Goal: Information Seeking & Learning: Learn about a topic

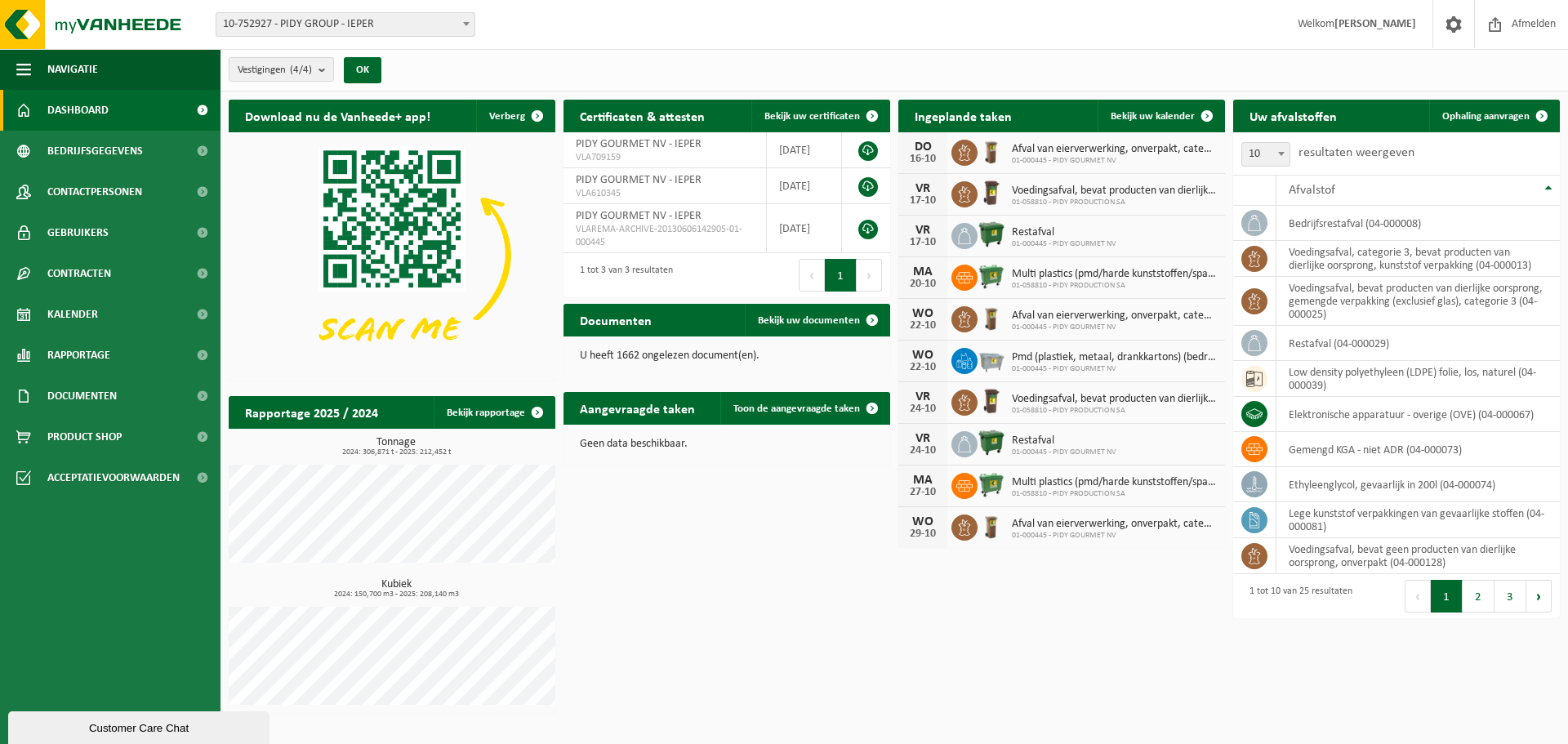
click at [336, 25] on span "10-752927 - PIDY GROUP - IEPER" at bounding box center [345, 25] width 258 height 23
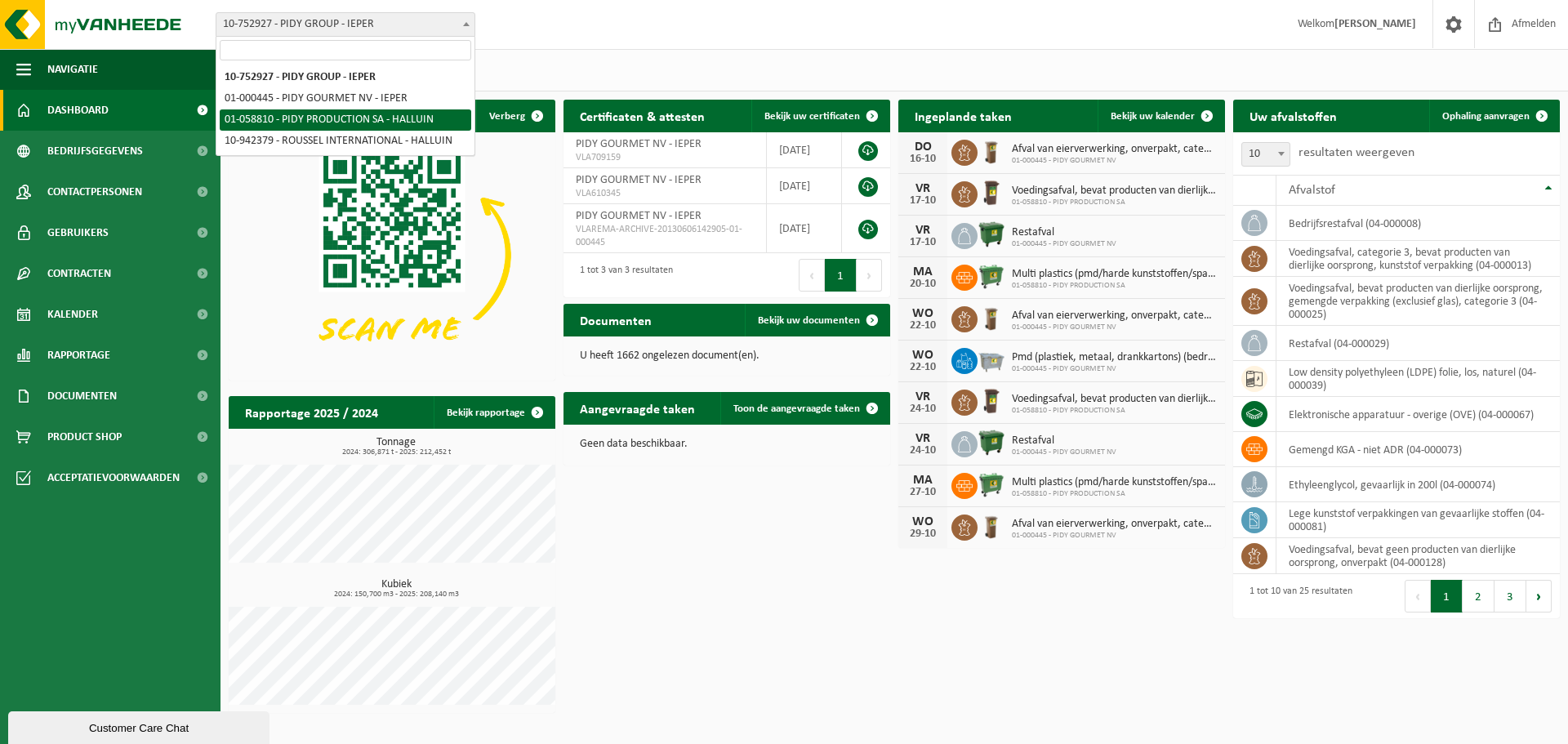
select select "371"
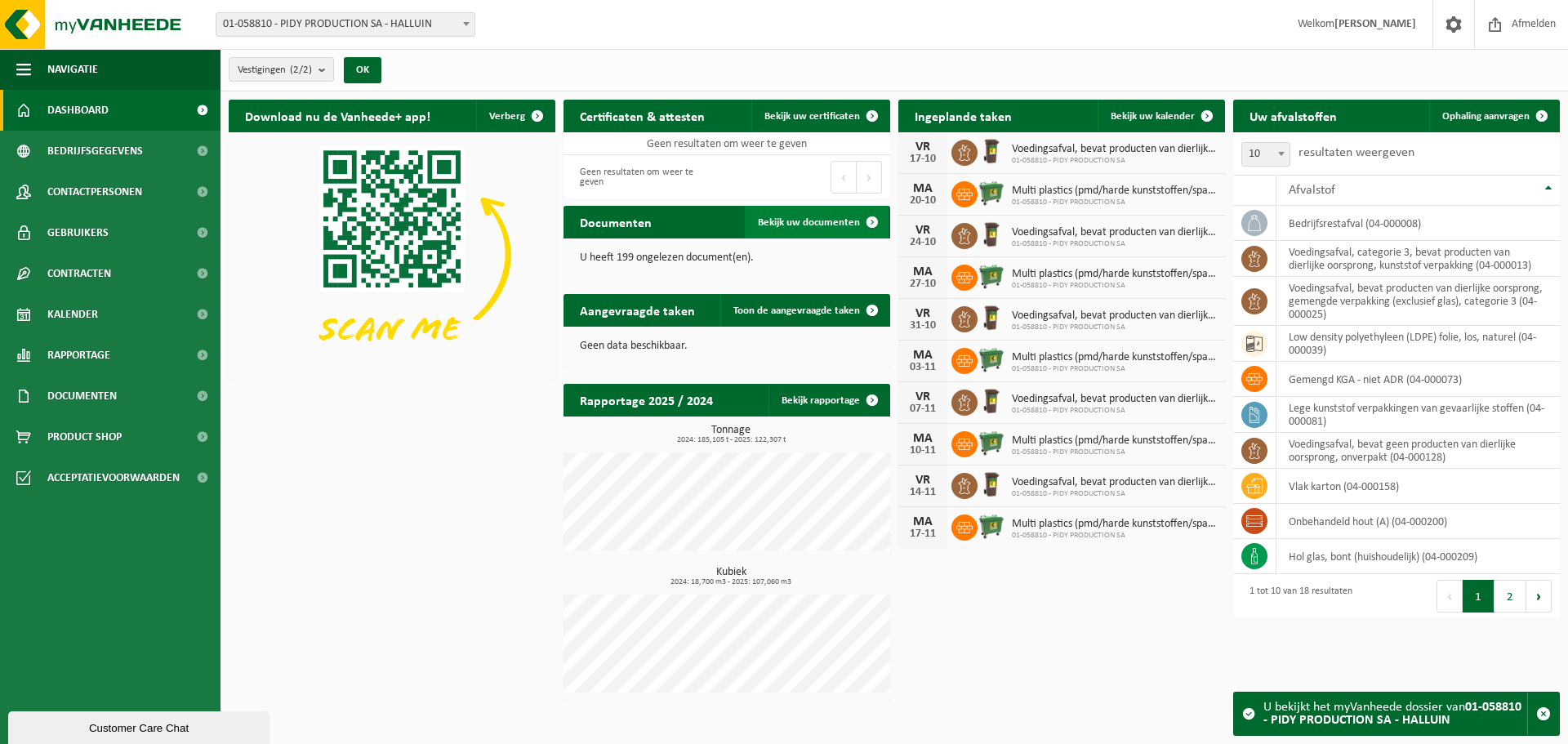
click at [843, 222] on span "Bekijk uw documenten" at bounding box center [809, 222] width 102 height 11
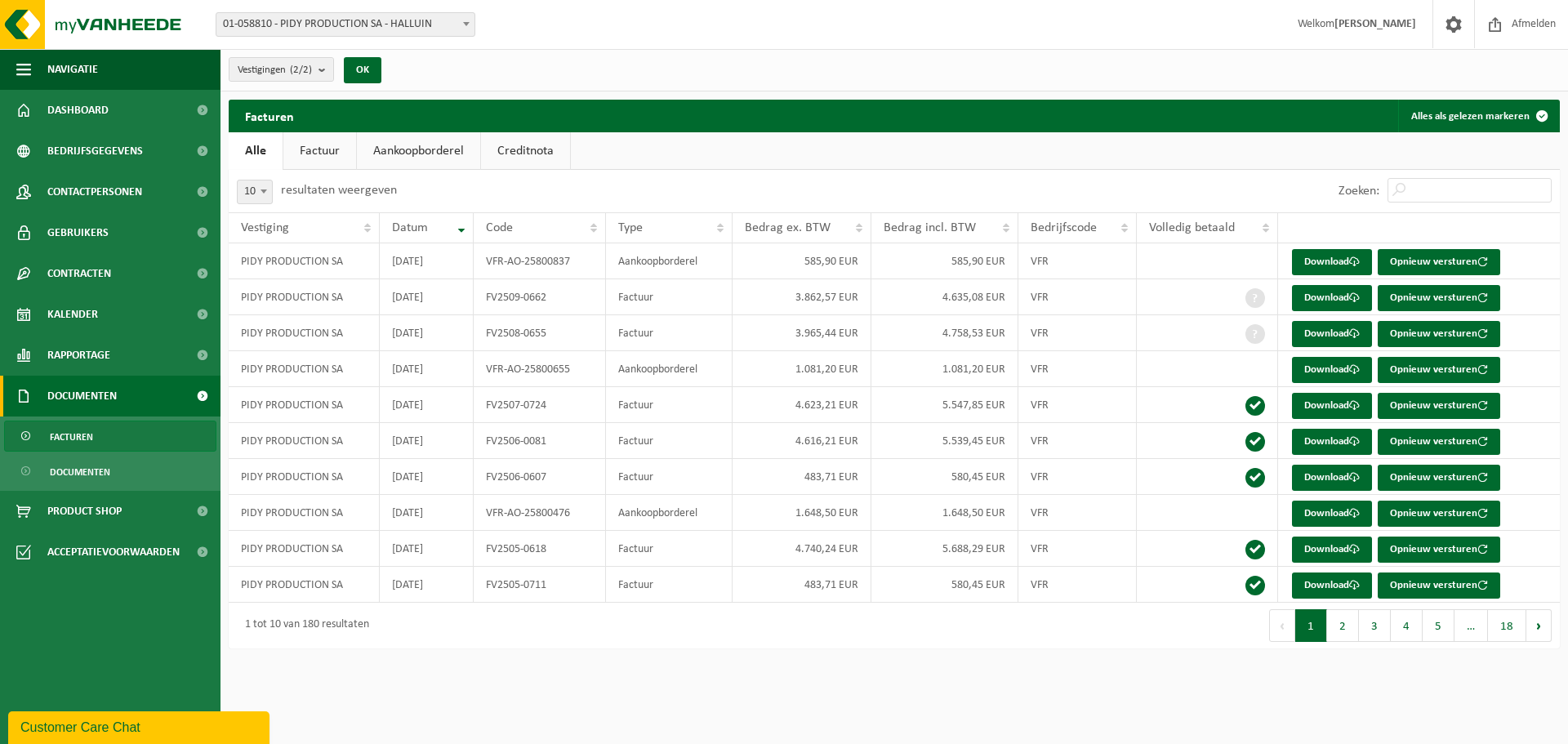
click at [303, 142] on link "Factuur" at bounding box center [320, 151] width 73 height 37
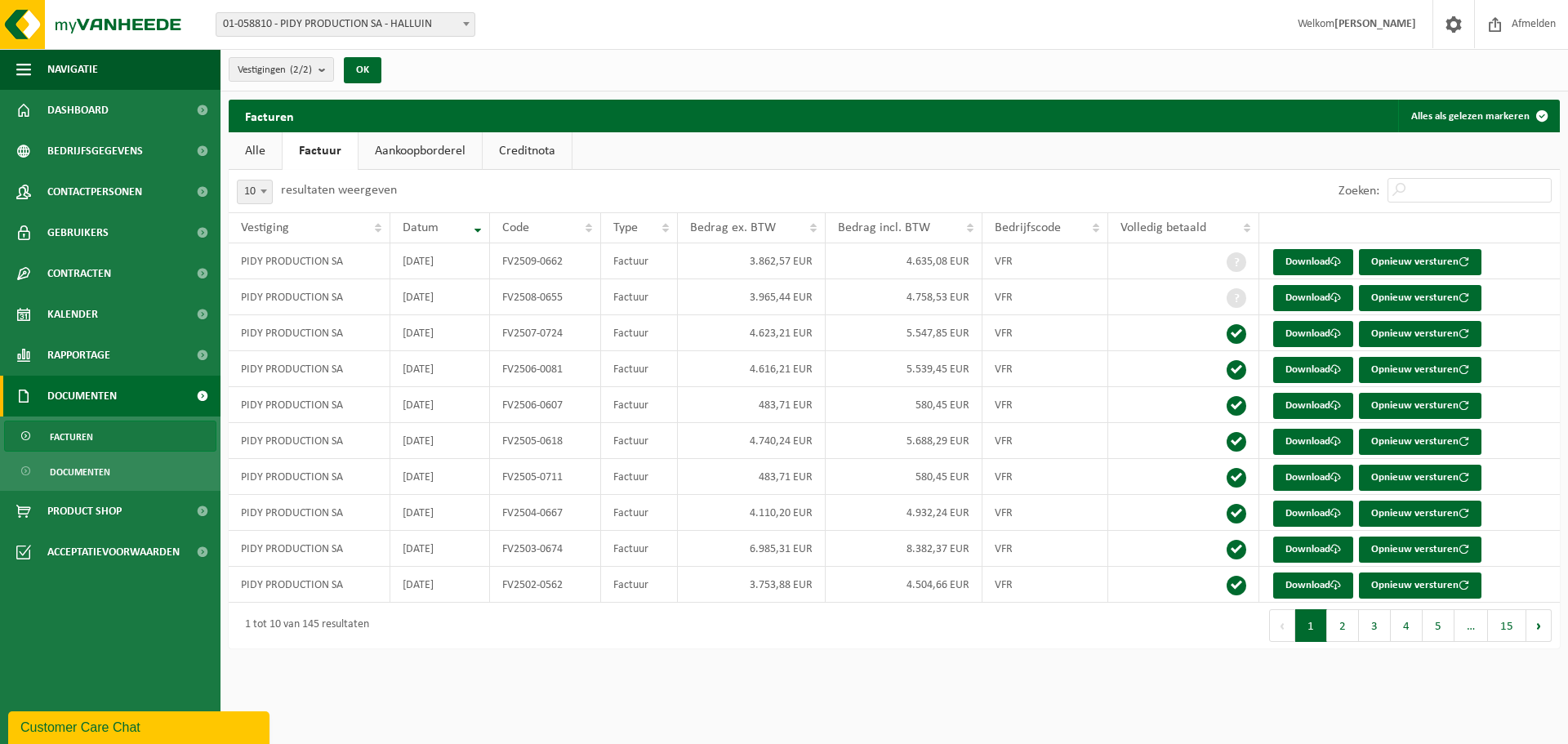
click at [419, 156] on link "Aankoopborderel" at bounding box center [420, 151] width 124 height 37
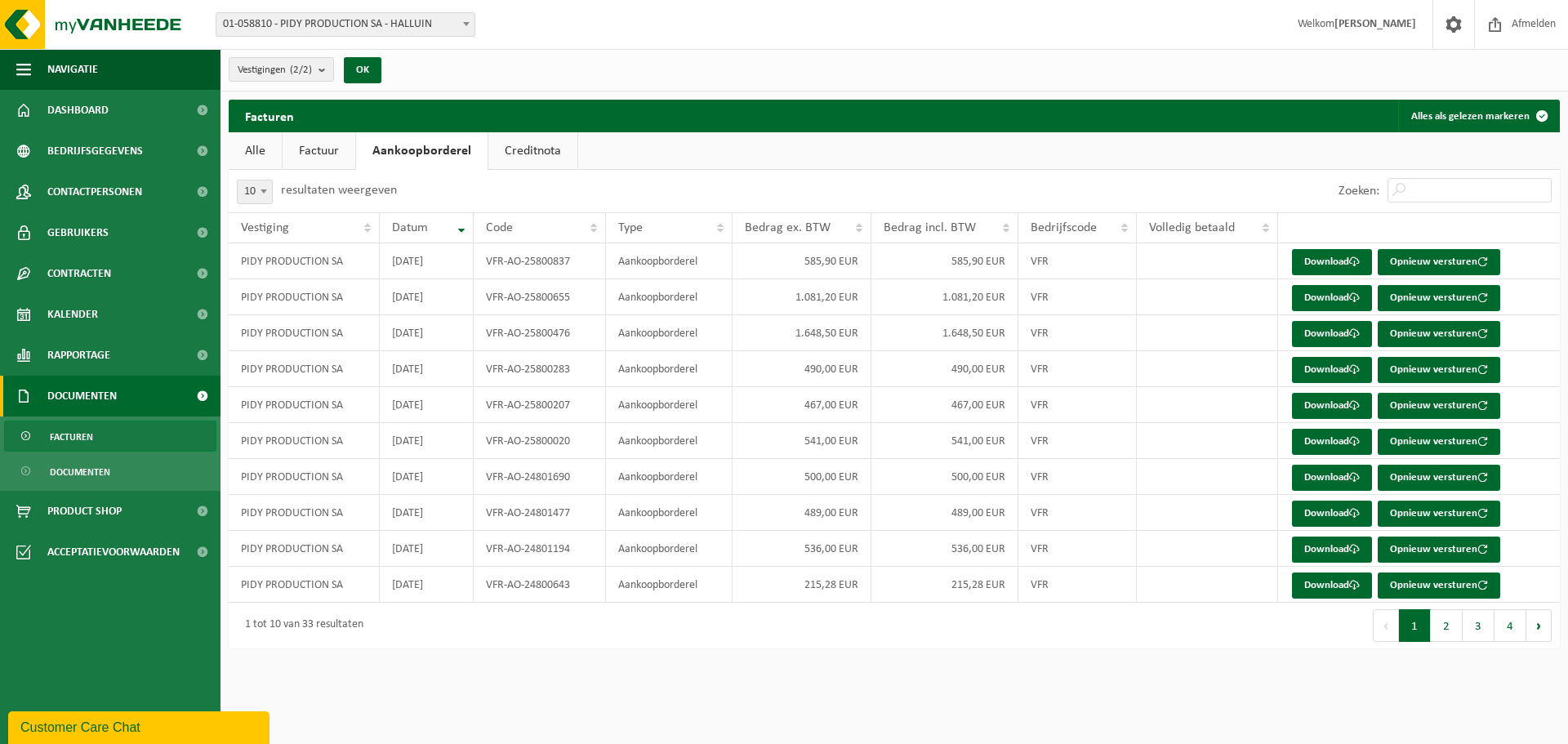
click at [563, 154] on link "Creditnota" at bounding box center [533, 151] width 89 height 37
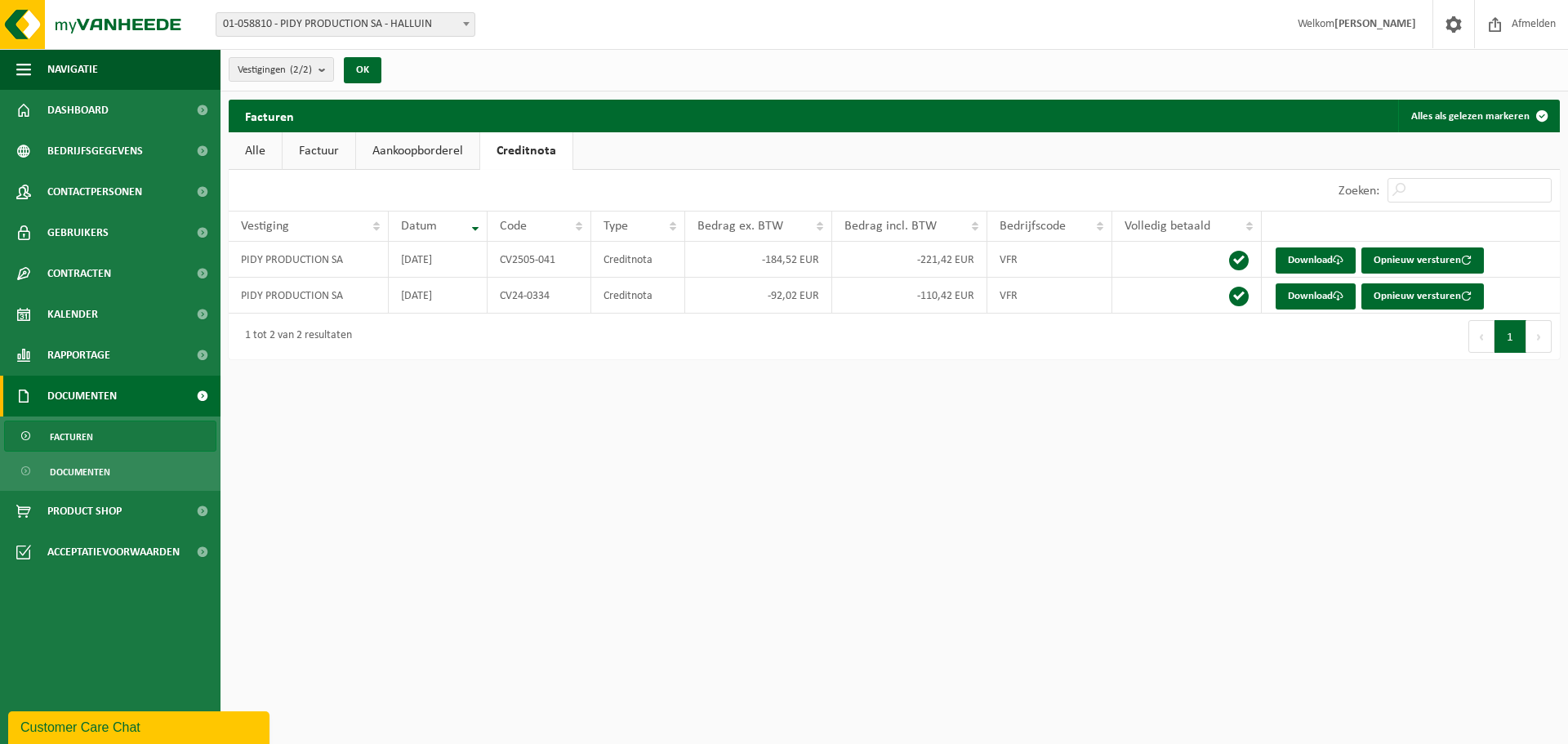
click at [273, 147] on link "Alle" at bounding box center [254, 151] width 53 height 37
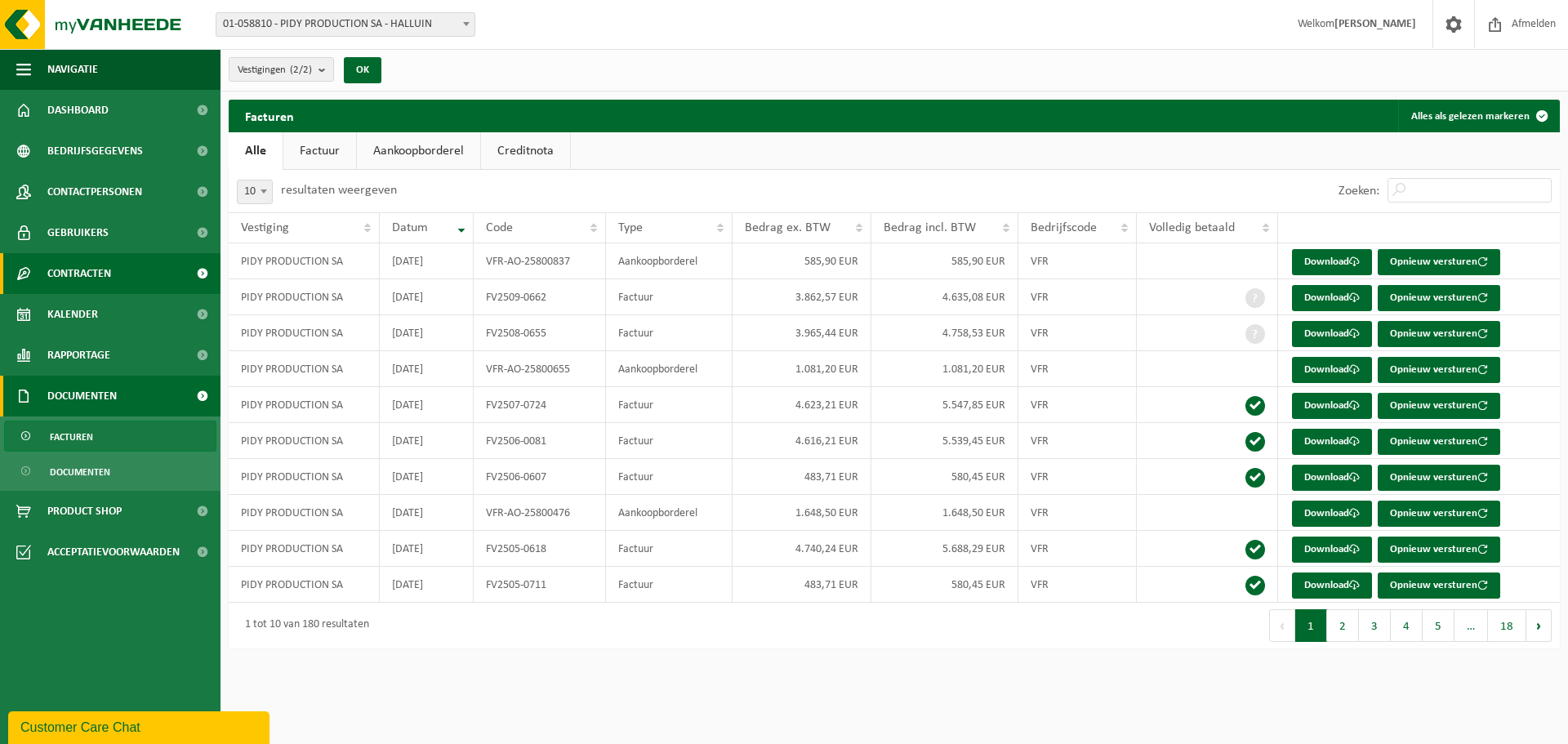
click at [68, 282] on span "Contracten" at bounding box center [79, 274] width 63 height 41
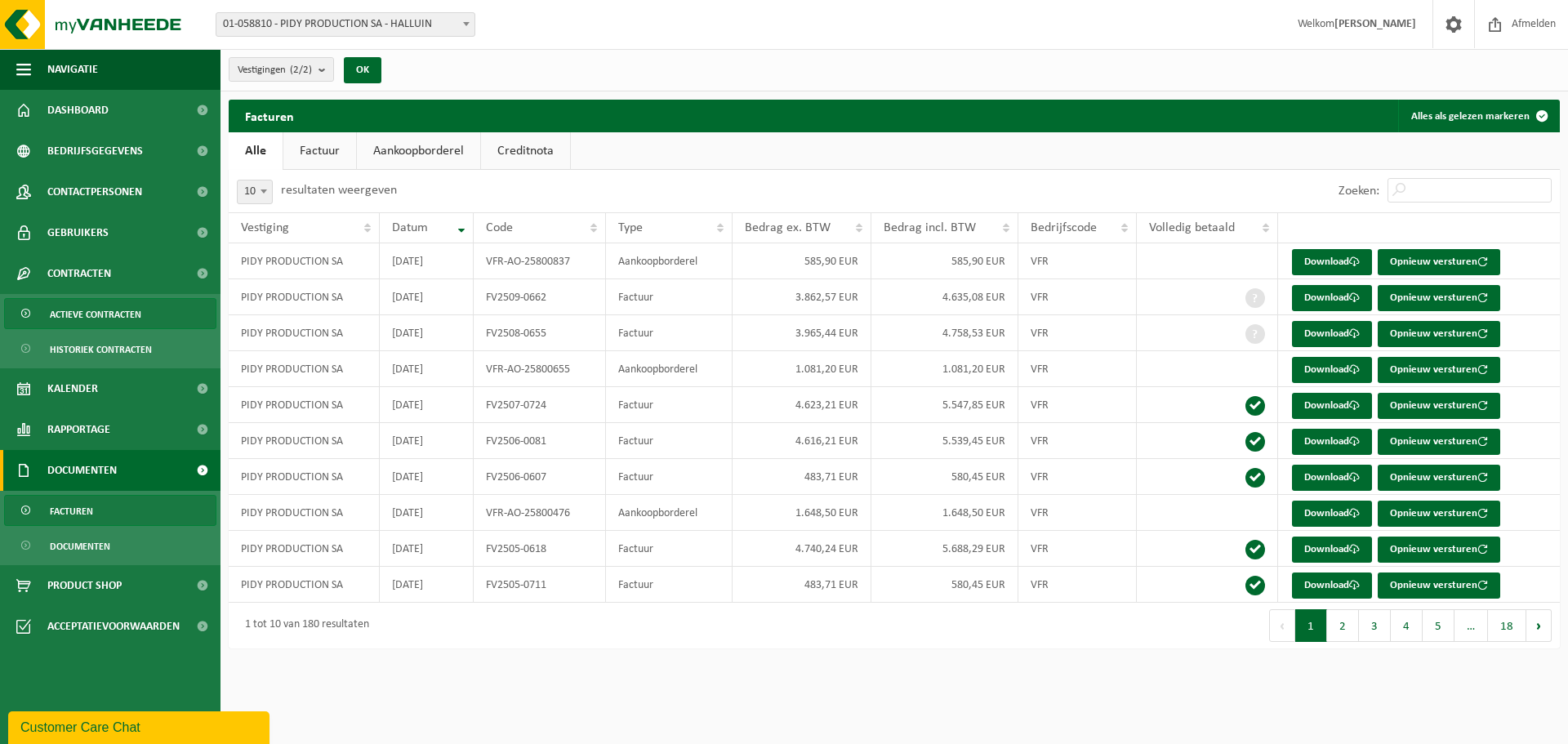
click at [108, 313] on span "Actieve contracten" at bounding box center [95, 315] width 91 height 31
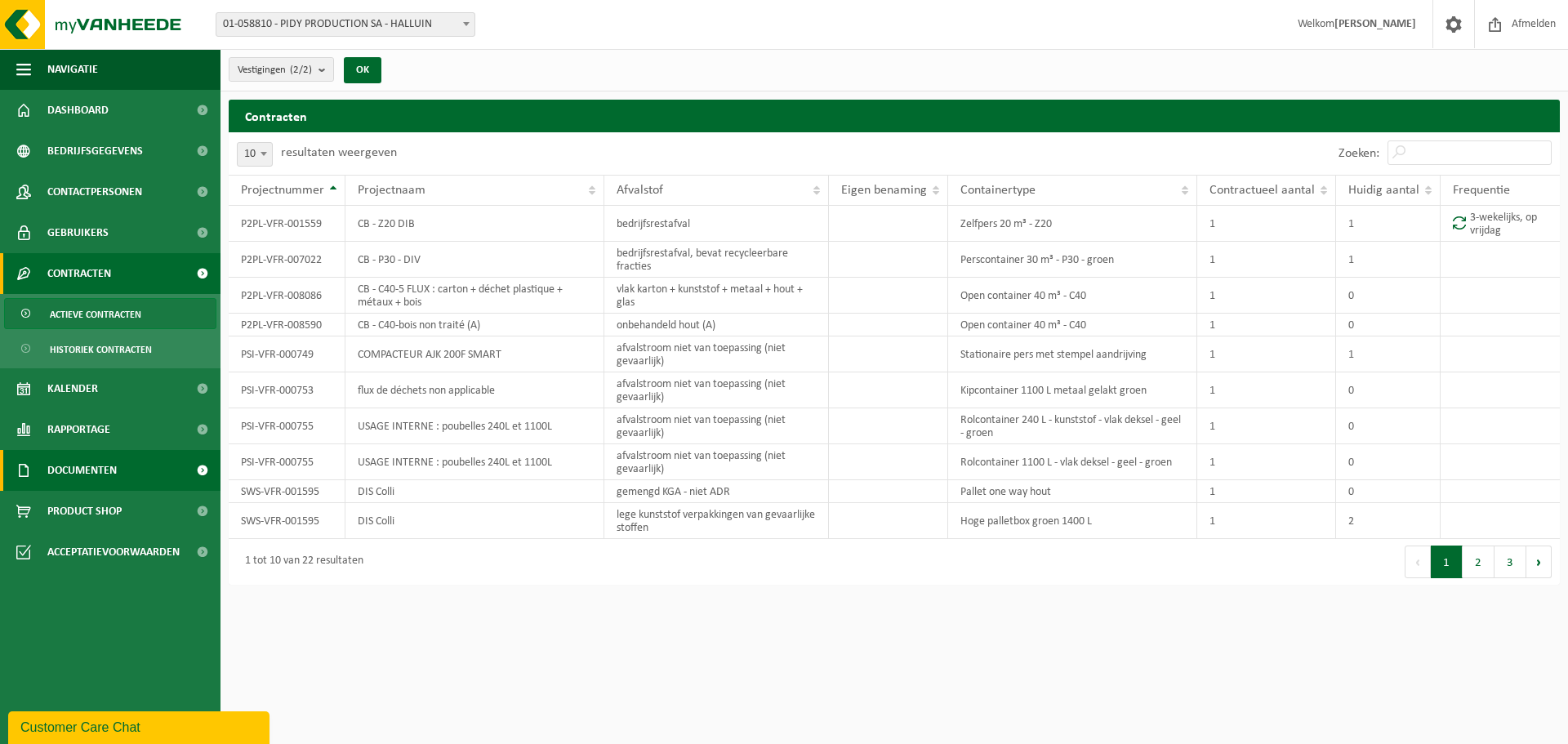
click at [83, 482] on span "Documenten" at bounding box center [82, 470] width 69 height 41
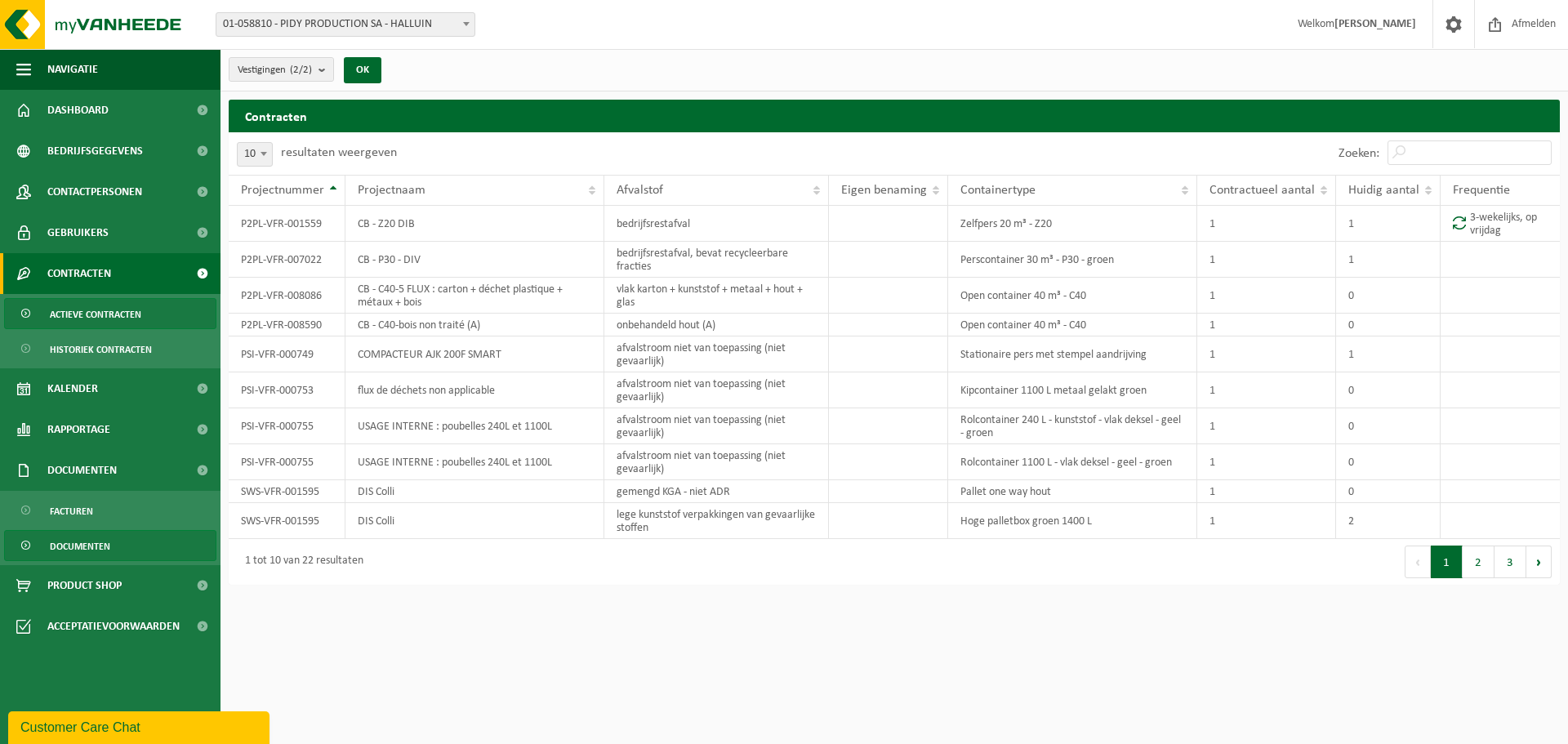
click at [31, 546] on span at bounding box center [27, 546] width 13 height 31
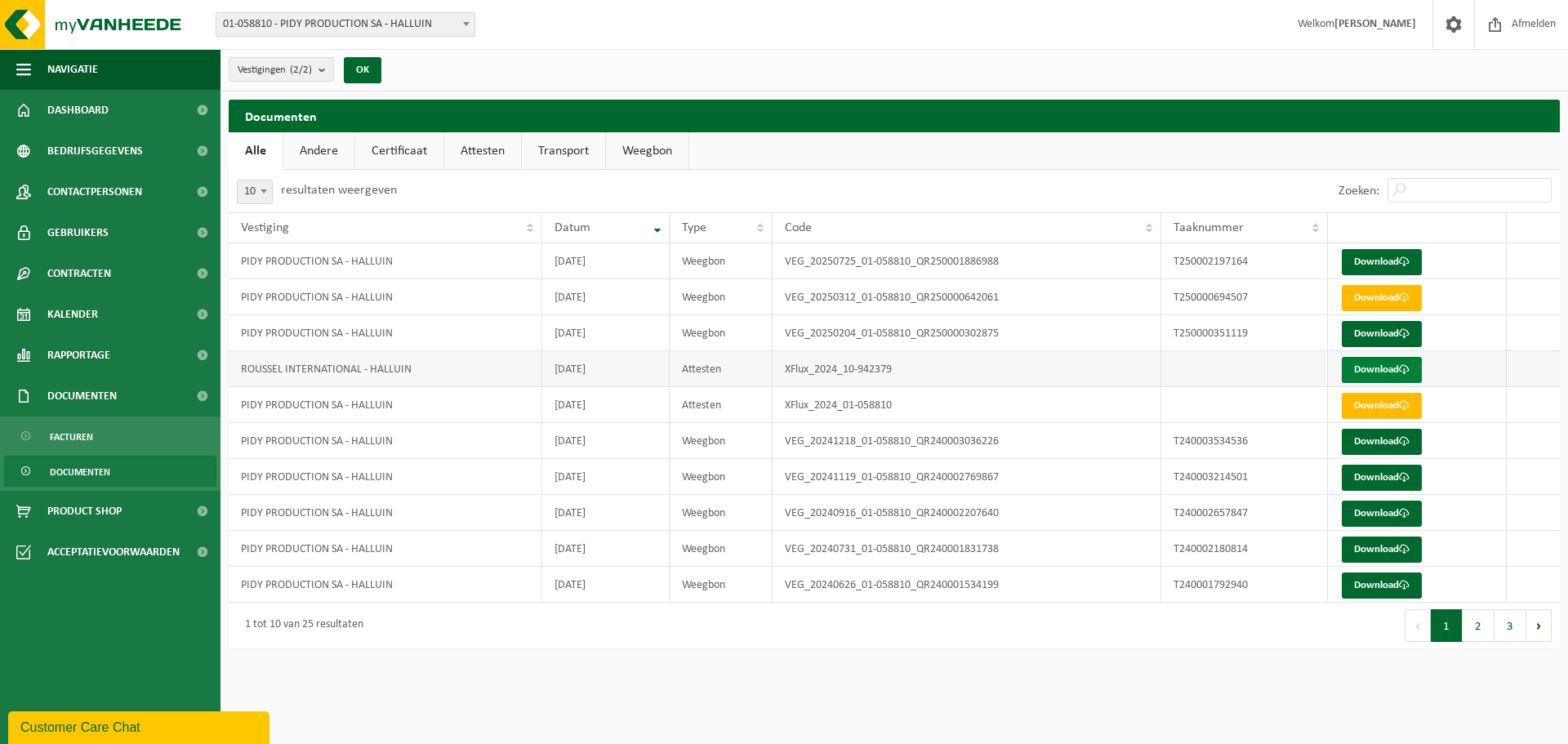
click at [1375, 367] on link "Download" at bounding box center [1381, 370] width 80 height 26
click at [1382, 366] on link "Download" at bounding box center [1381, 370] width 80 height 26
click at [1542, 626] on button "Volgende" at bounding box center [1539, 626] width 25 height 33
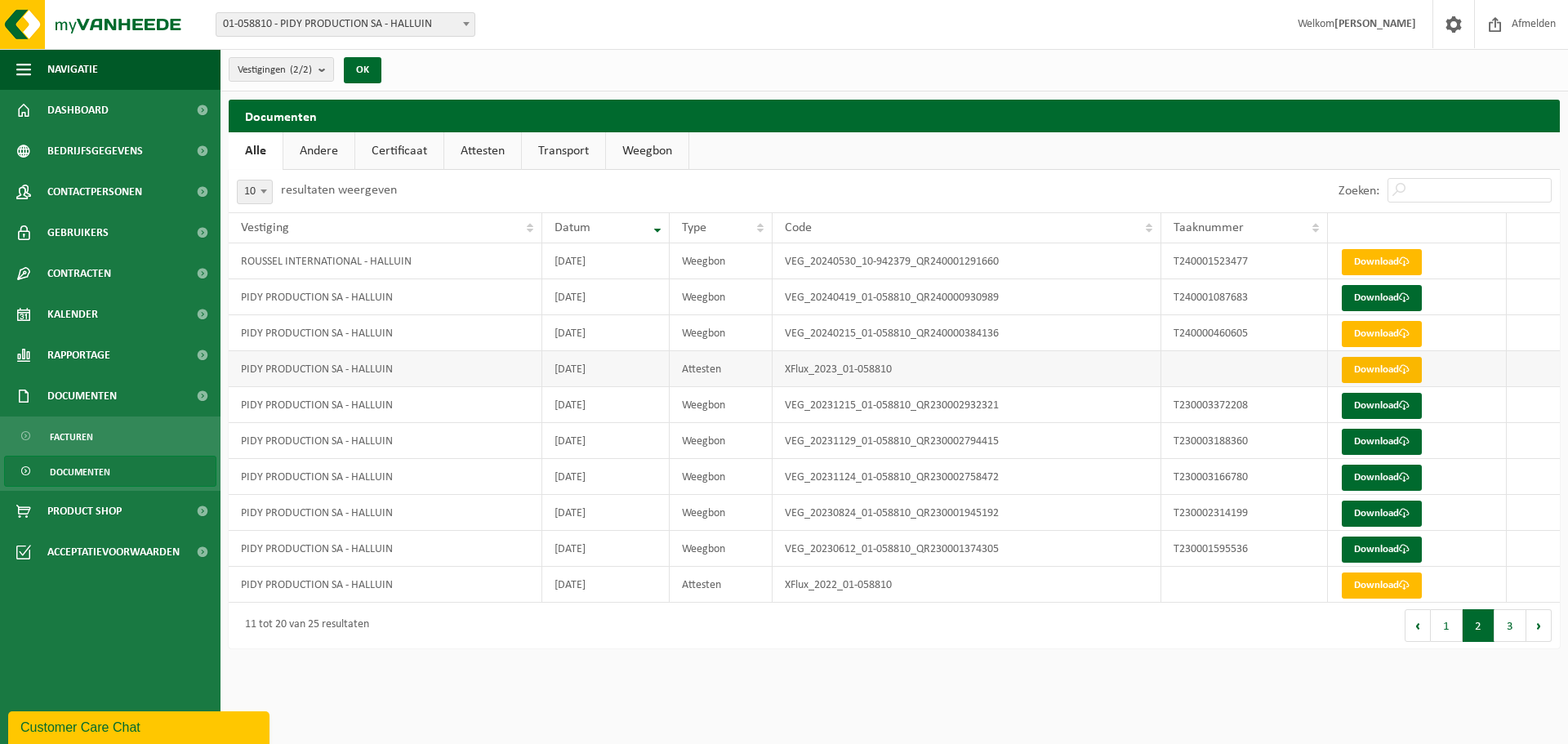
click at [1382, 362] on link "Download" at bounding box center [1381, 370] width 80 height 26
click at [102, 365] on span "Rapportage" at bounding box center [79, 355] width 63 height 41
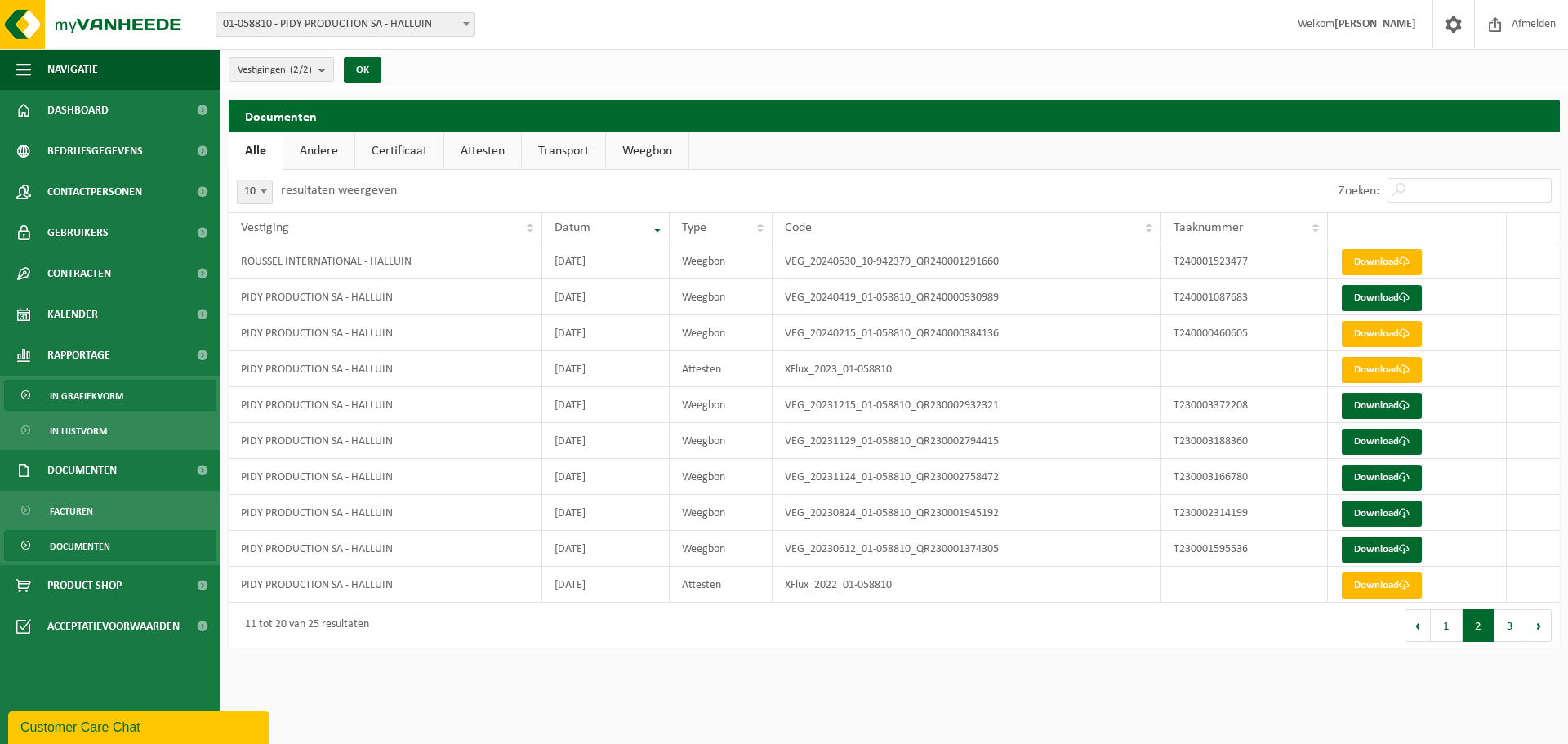
click at [86, 396] on span "In grafiekvorm" at bounding box center [86, 396] width 74 height 31
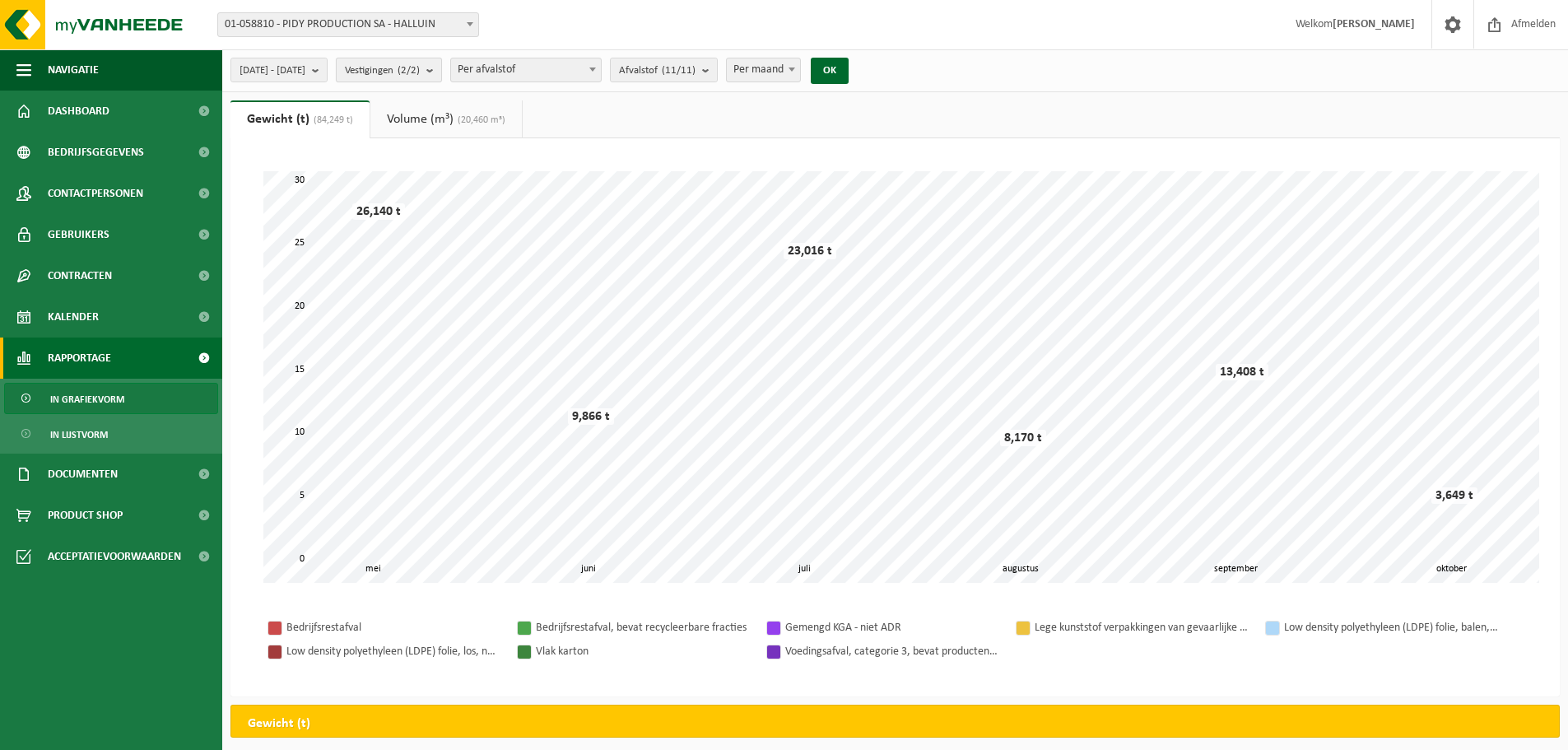
click at [397, 65] on span "Vestigingen (2/2)" at bounding box center [382, 71] width 74 height 25
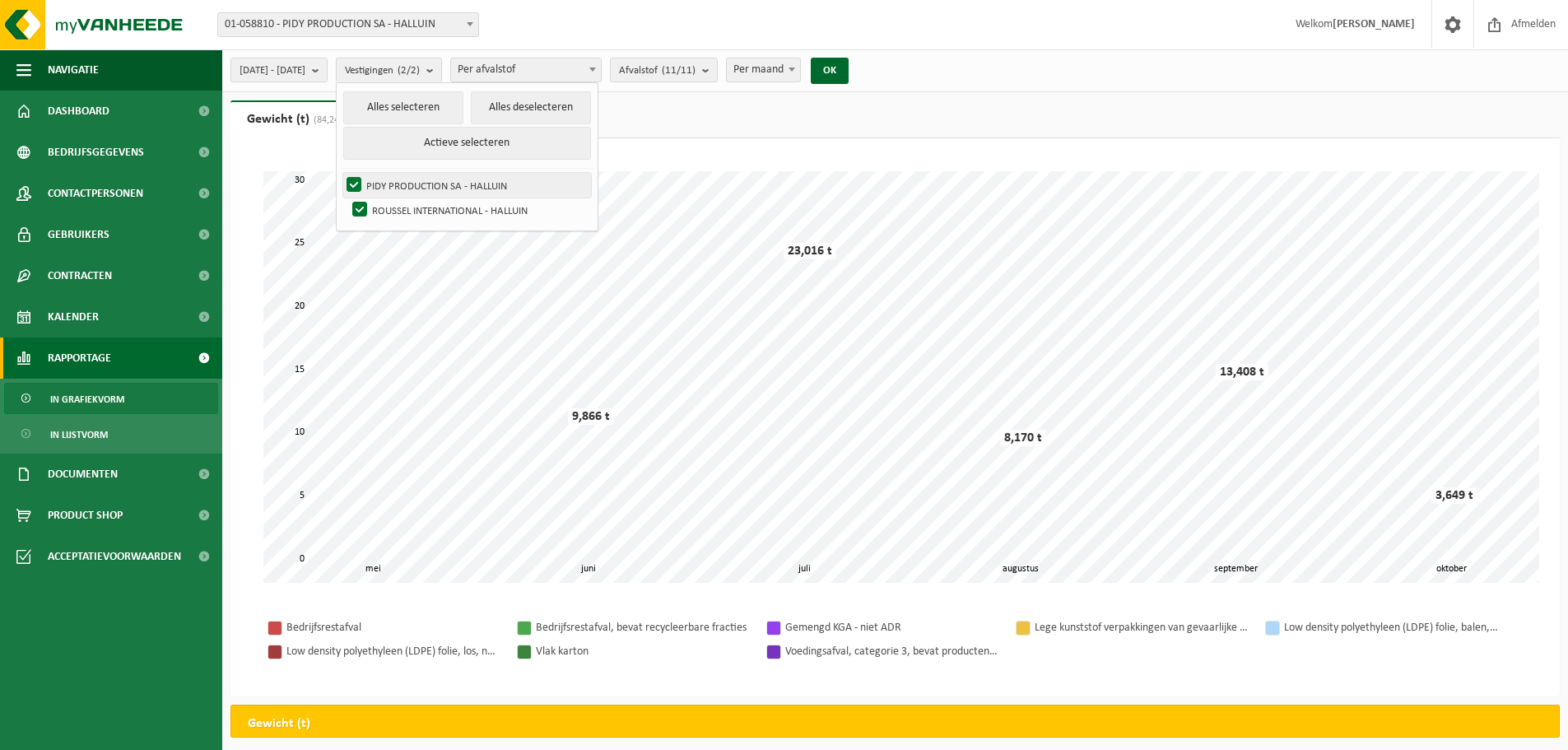
click at [443, 191] on label "PIDY PRODUCTION SA - HALLUIN" at bounding box center [467, 186] width 248 height 25
click at [340, 173] on input "PIDY PRODUCTION SA - HALLUIN" at bounding box center [340, 172] width 1 height 1
click at [490, 136] on button "Actieve selecteren" at bounding box center [467, 143] width 248 height 33
checkbox input "true"
click at [445, 107] on button "Alles selecteren" at bounding box center [403, 107] width 120 height 33
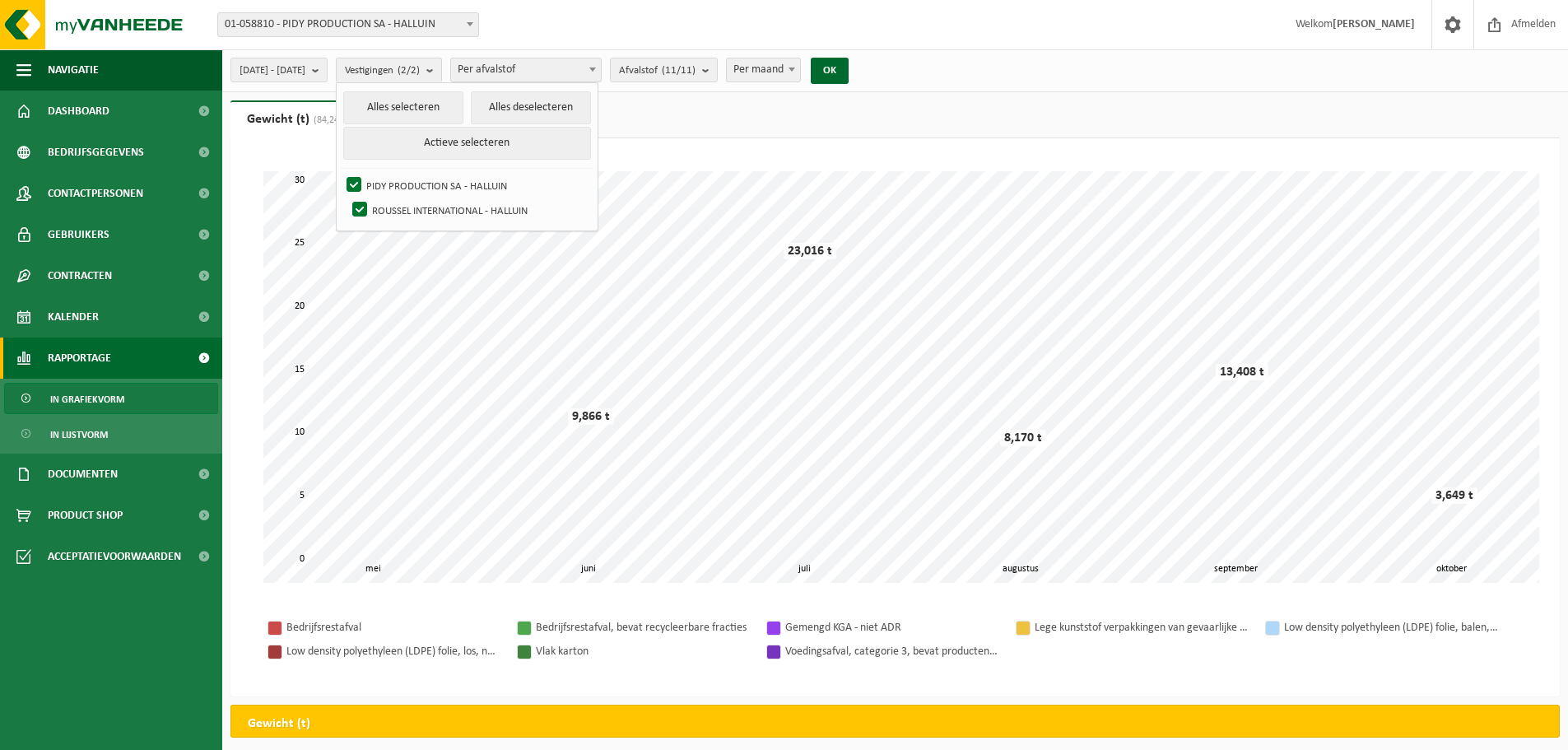
click at [938, 138] on div "Even geduld. Door de grote hoeveelheid gegevens duurt het laden even. juni juli…" at bounding box center [895, 417] width 1330 height 558
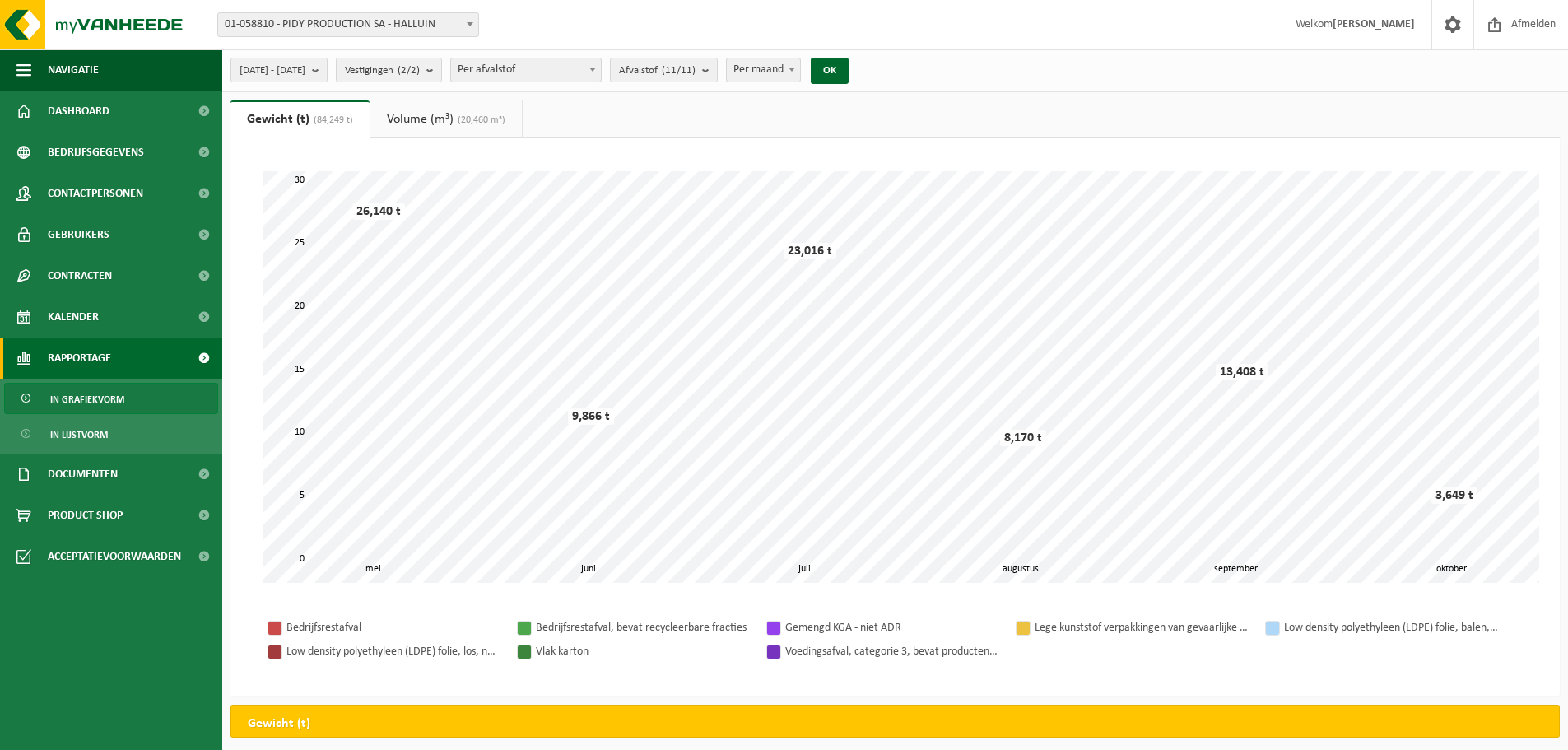
click at [601, 80] on span "Per afvalstof" at bounding box center [525, 70] width 150 height 23
click at [695, 75] on count "(11/11)" at bounding box center [678, 70] width 34 height 11
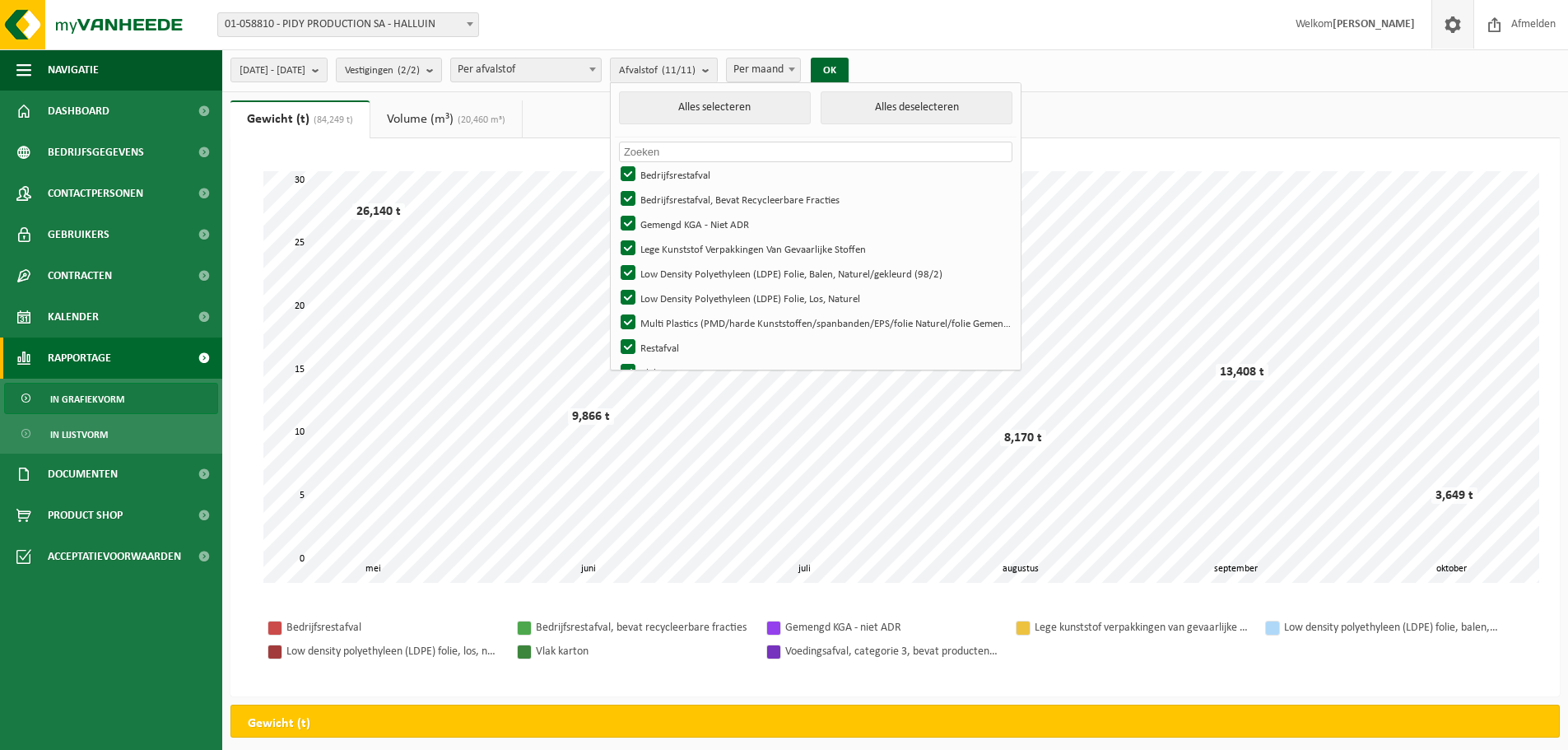
click at [1460, 31] on span at bounding box center [1453, 24] width 25 height 48
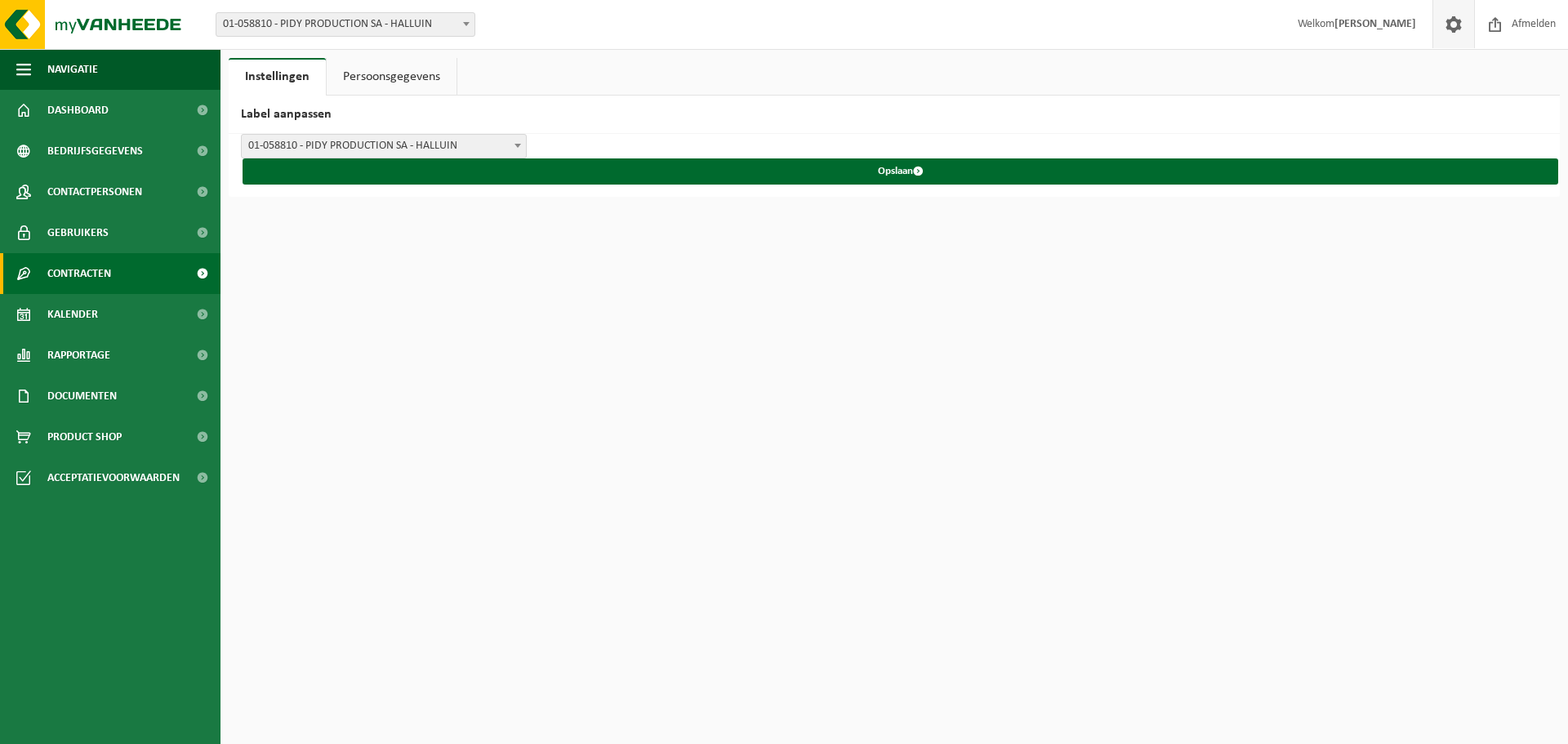
click at [108, 282] on span "Contracten" at bounding box center [79, 274] width 63 height 41
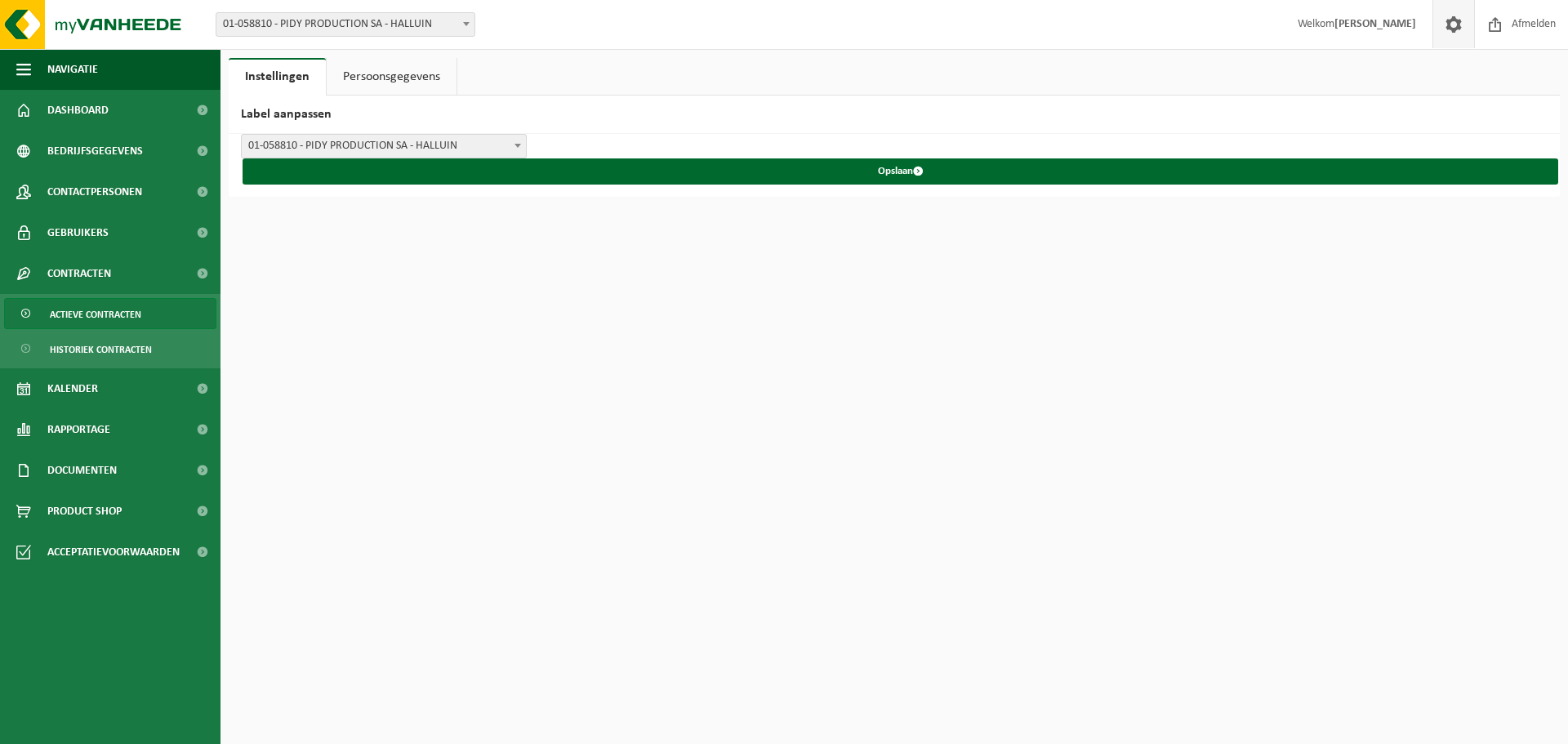
click at [83, 316] on span "Actieve contracten" at bounding box center [95, 315] width 91 height 31
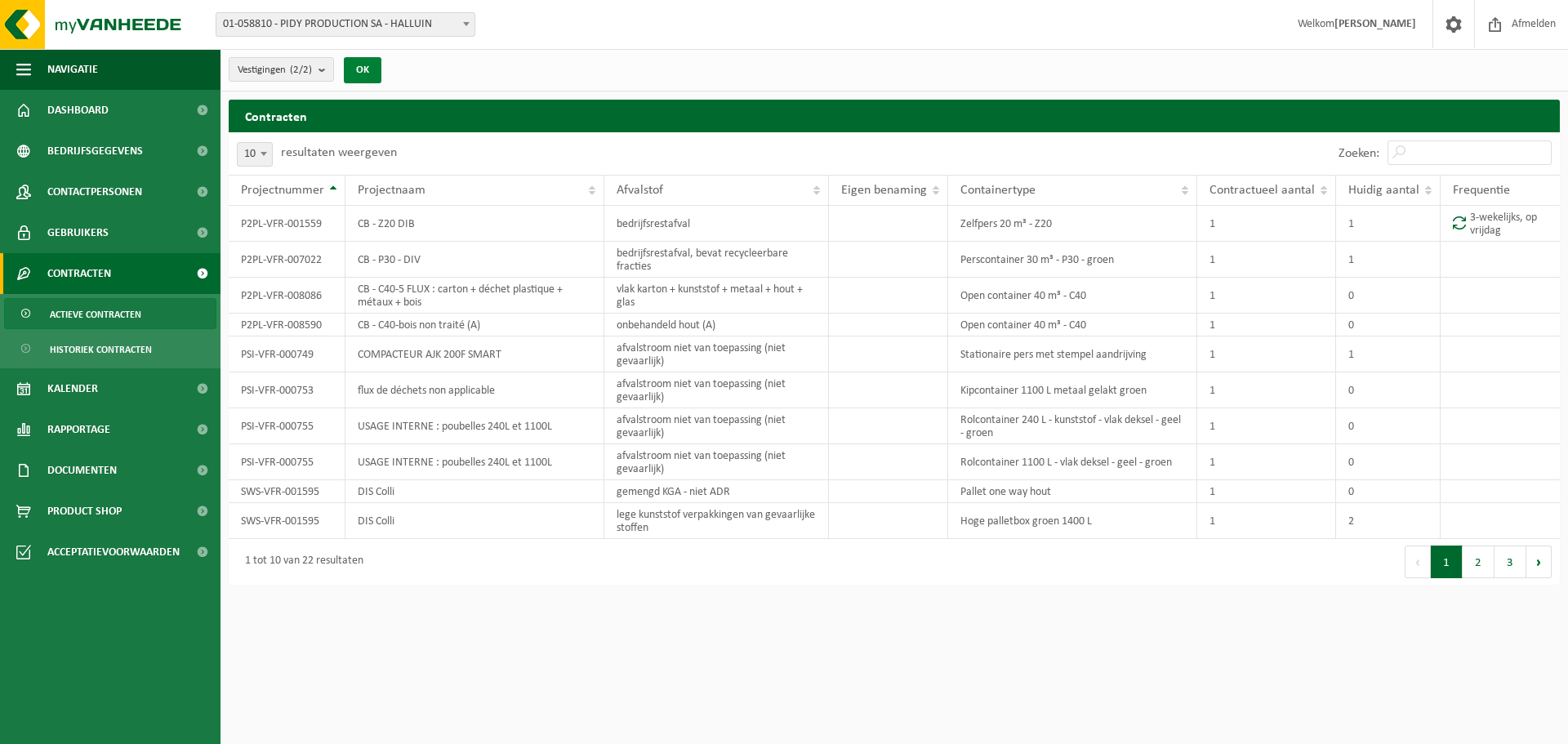
click at [371, 68] on button "OK" at bounding box center [362, 70] width 37 height 26
click at [90, 115] on span "Dashboard" at bounding box center [78, 110] width 61 height 41
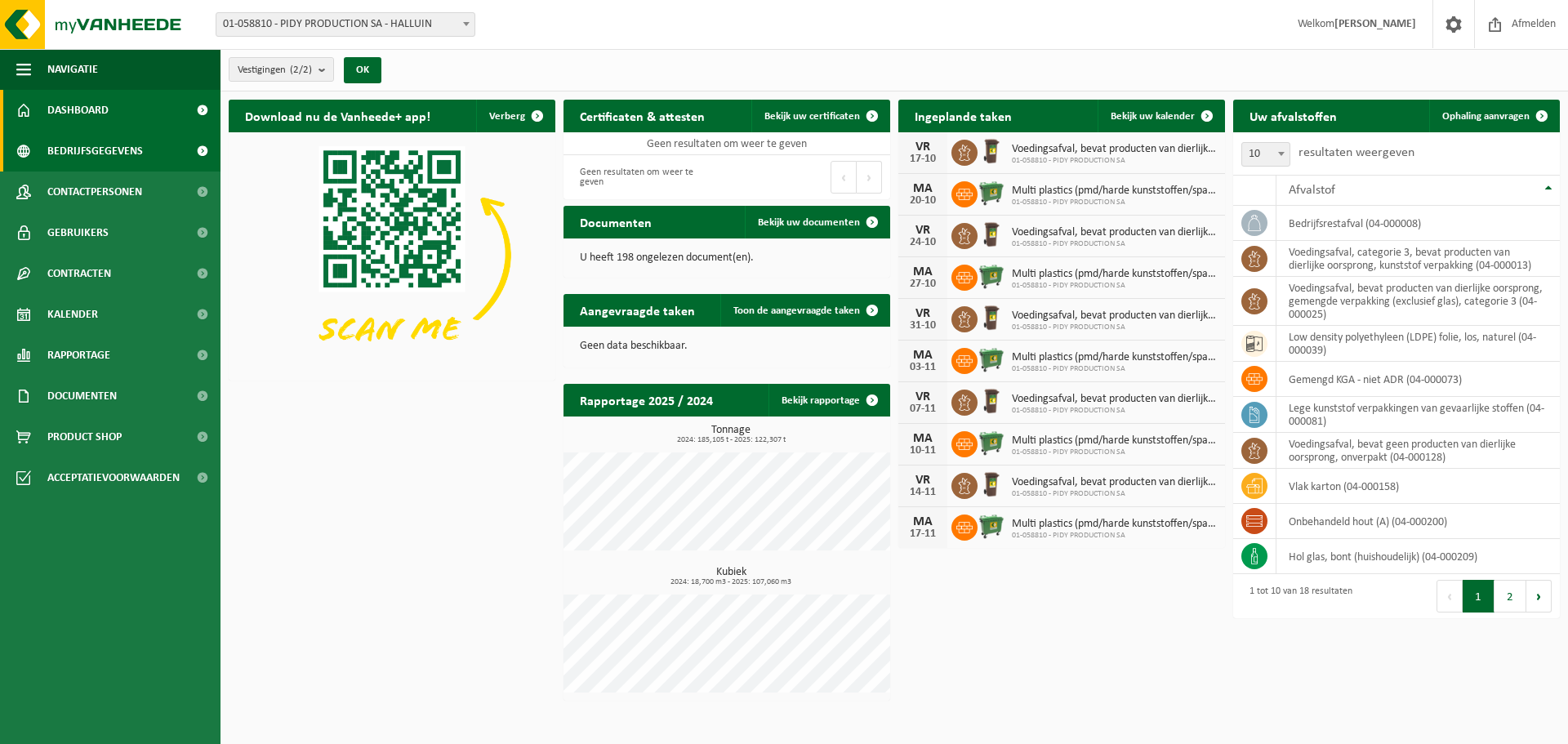
click at [63, 151] on span "Bedrijfsgegevens" at bounding box center [95, 151] width 96 height 41
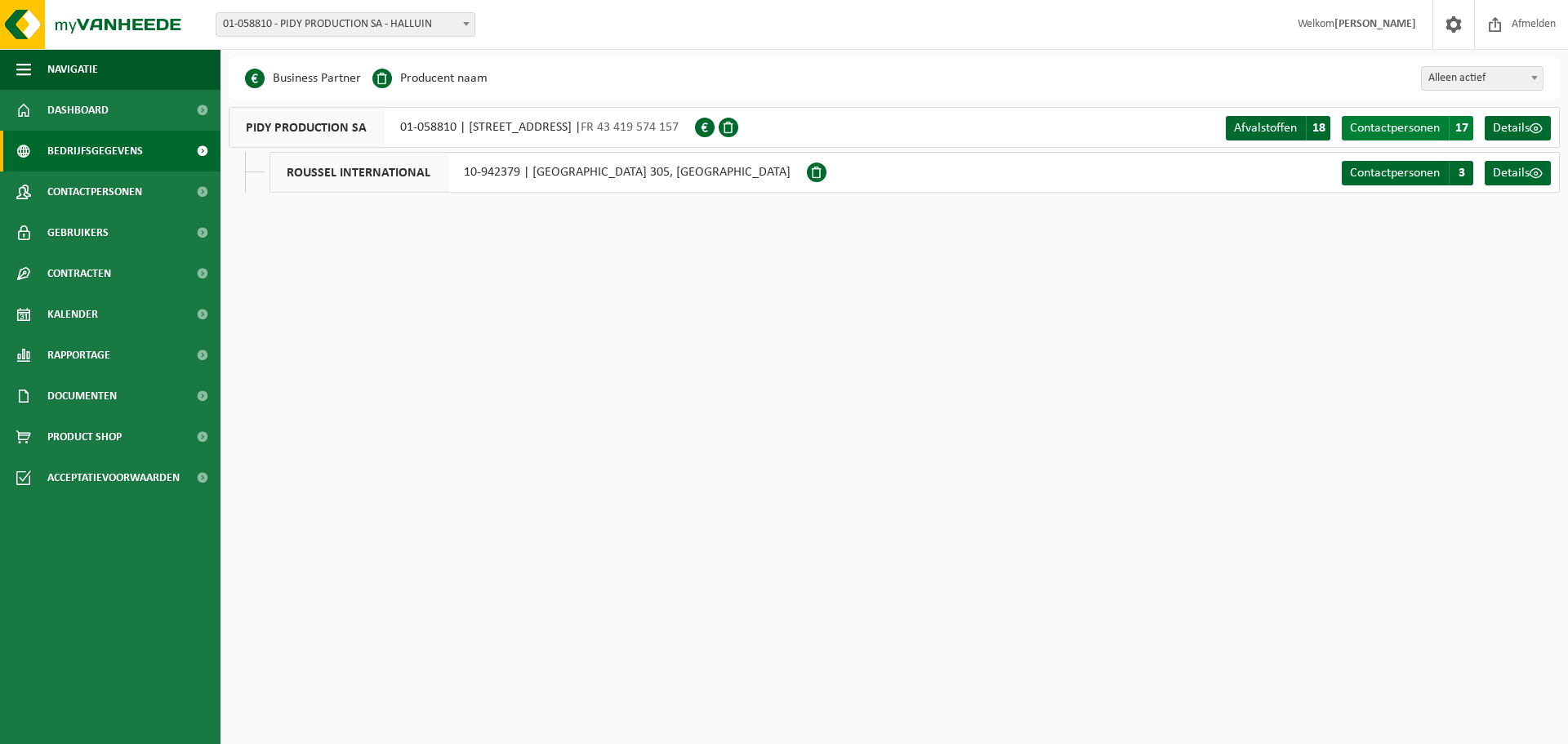
click at [1415, 127] on span "Contactpersonen" at bounding box center [1395, 129] width 90 height 13
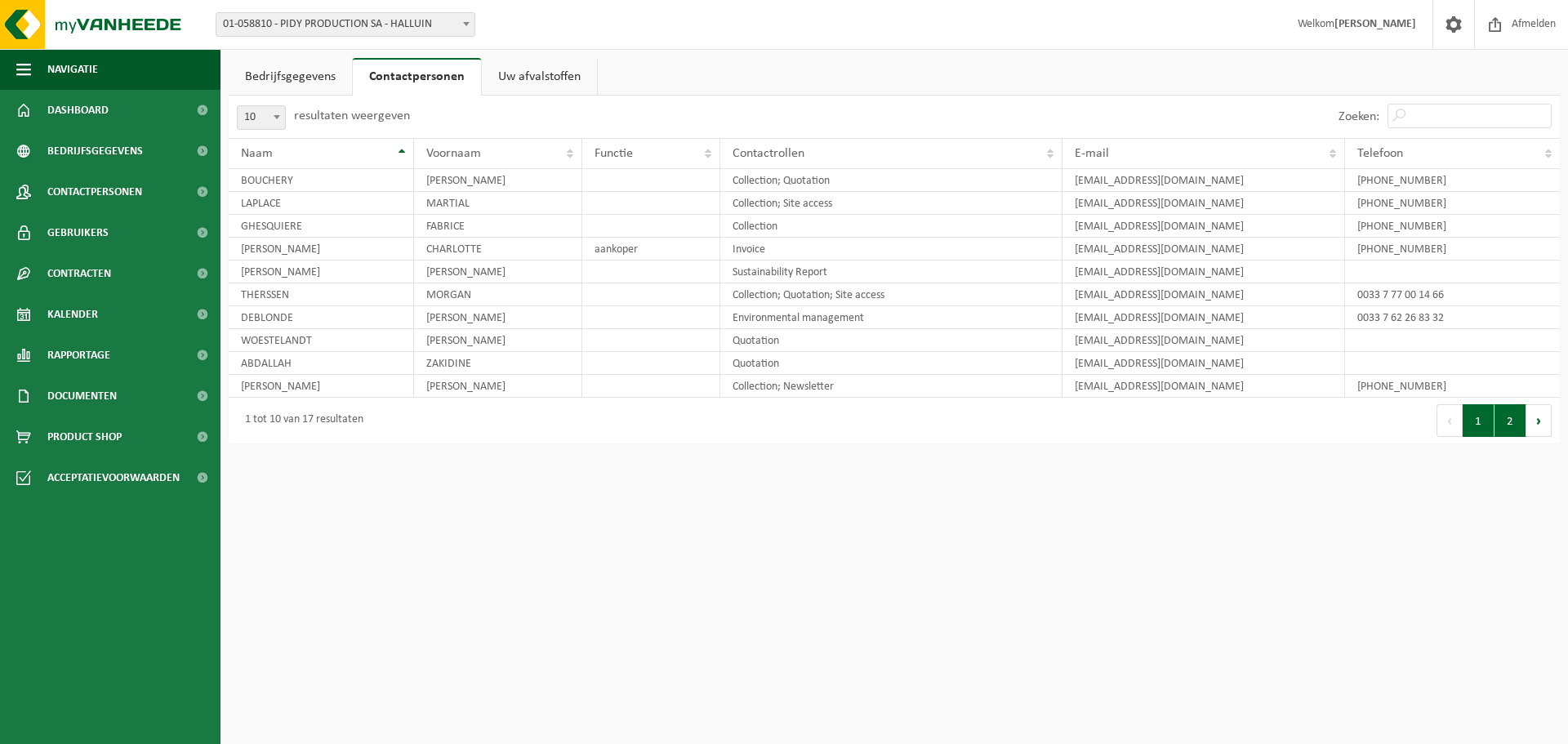
click at [1515, 417] on button "2" at bounding box center [1510, 420] width 32 height 33
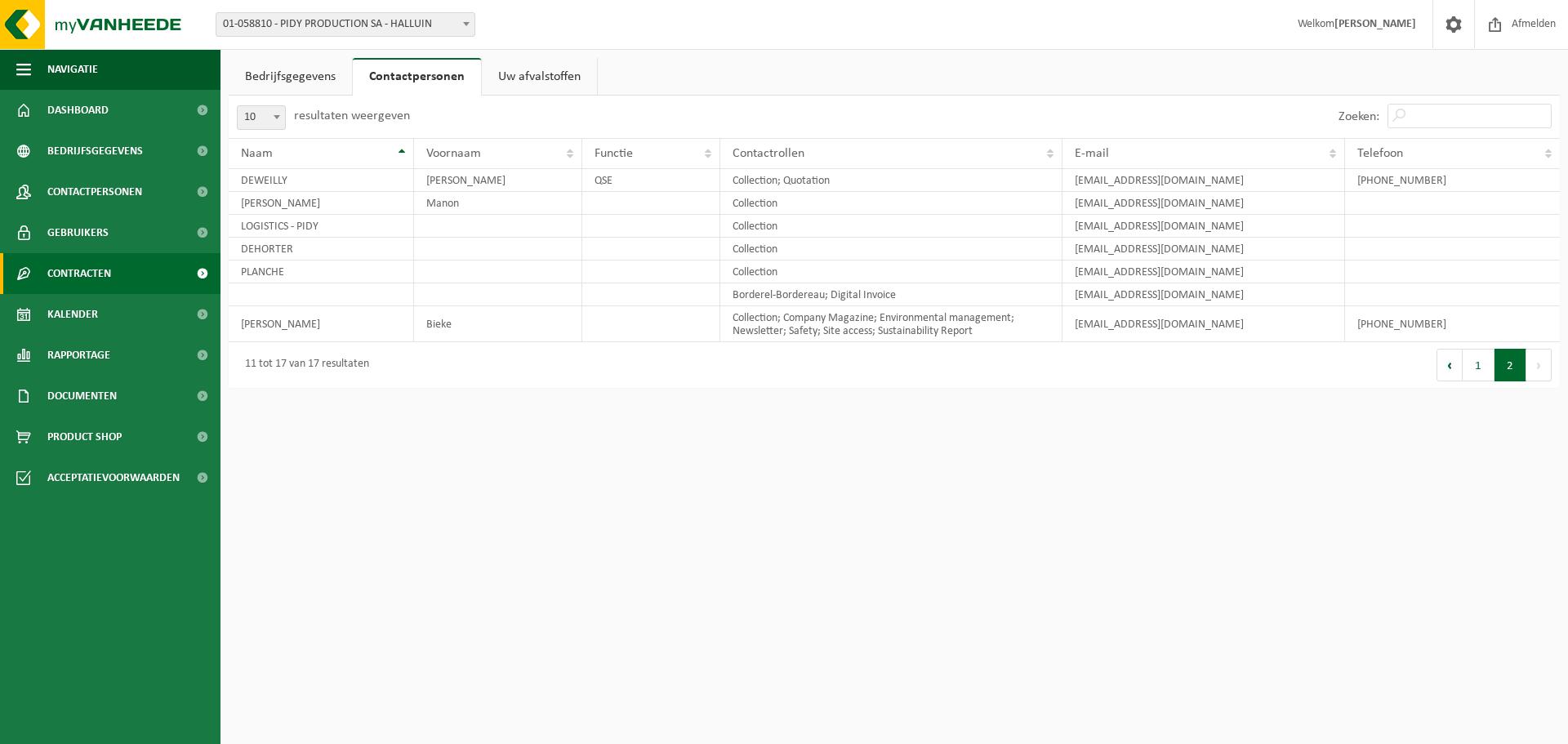
click at [83, 276] on span "Contracten" at bounding box center [79, 274] width 63 height 41
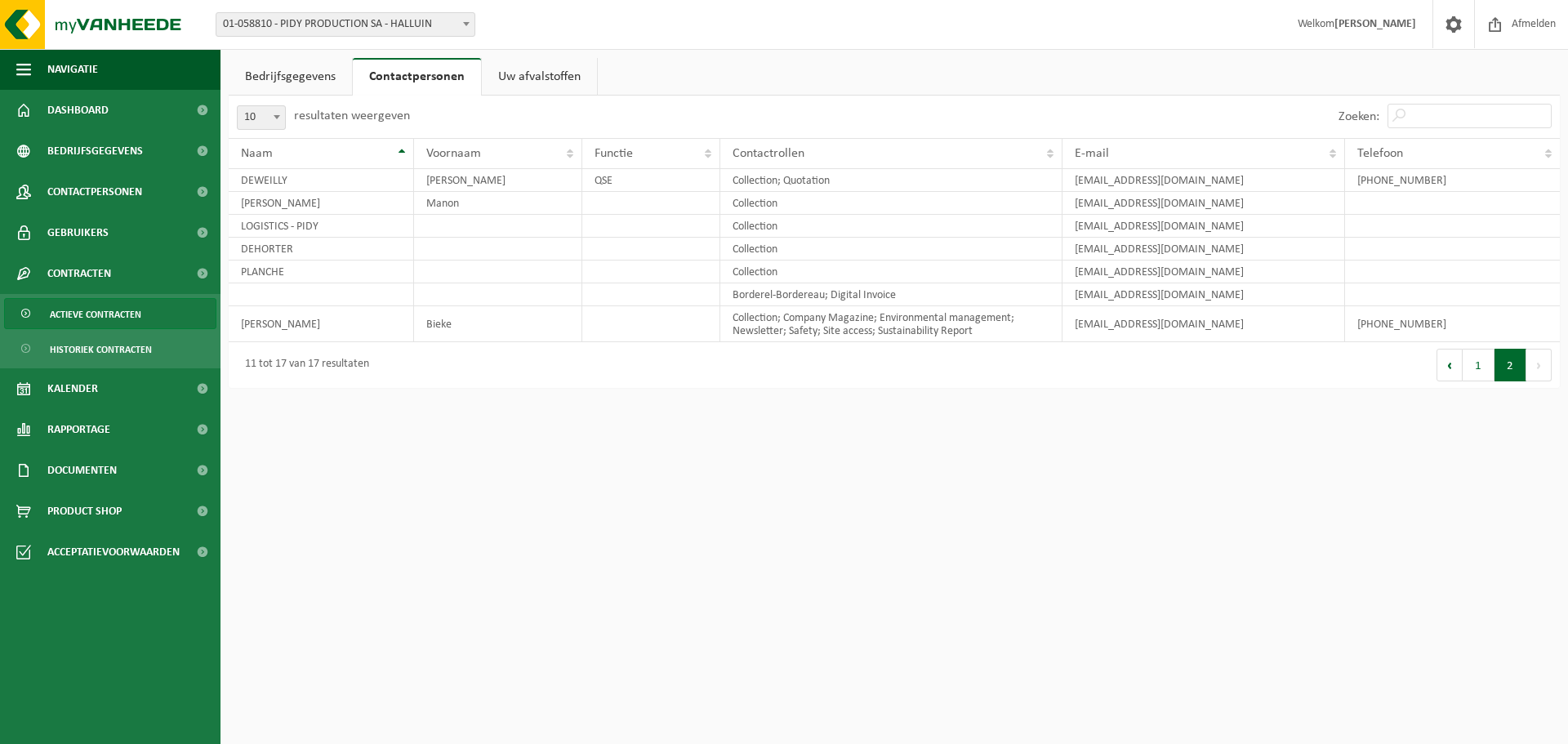
click at [94, 313] on span "Actieve contracten" at bounding box center [95, 315] width 91 height 31
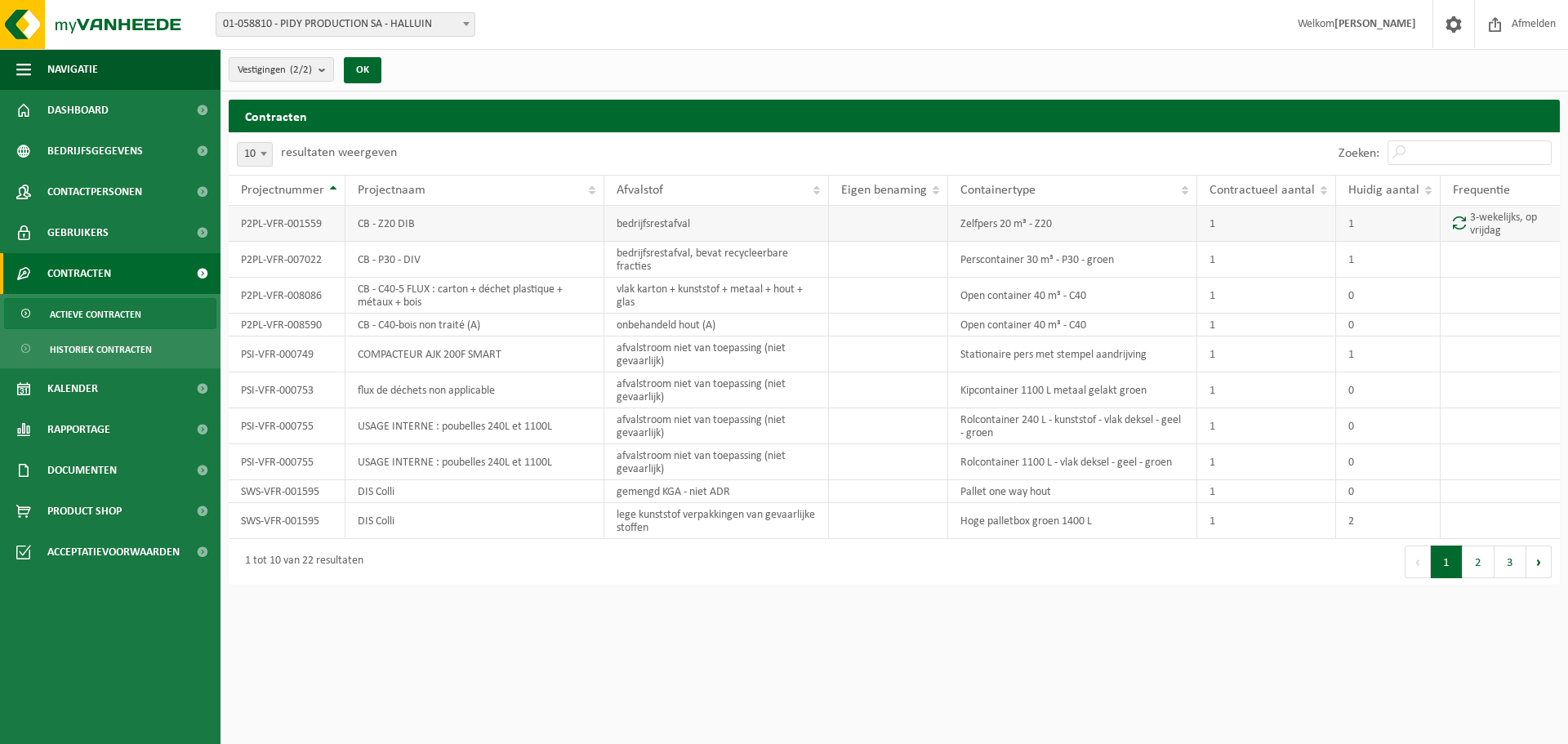
click at [319, 226] on td "P2PL-VFR-001559" at bounding box center [287, 223] width 117 height 36
click at [282, 219] on td "P2PL-VFR-001559" at bounding box center [287, 223] width 117 height 36
click at [1473, 560] on button "2" at bounding box center [1478, 563] width 32 height 33
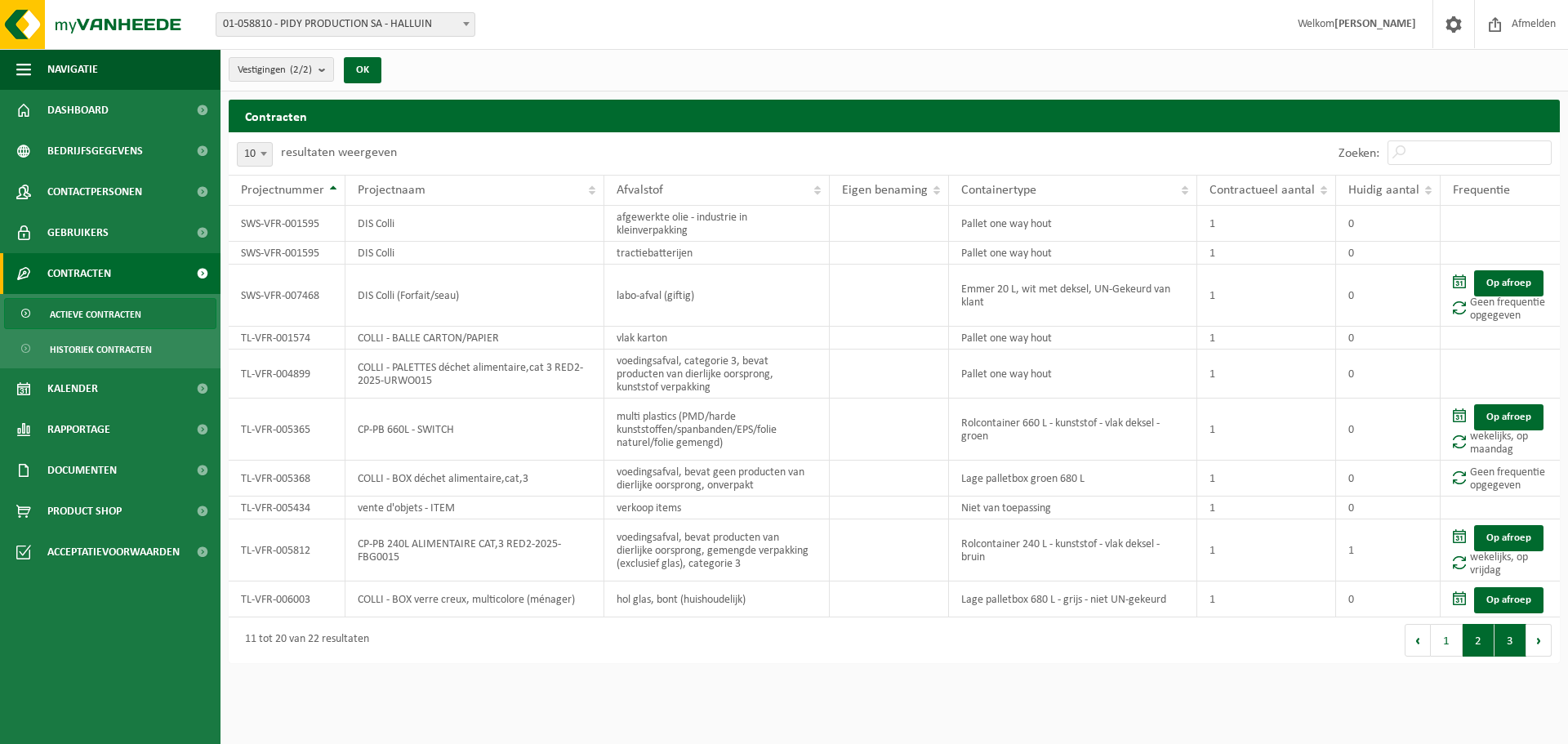
click at [1509, 626] on button "3" at bounding box center [1510, 640] width 32 height 33
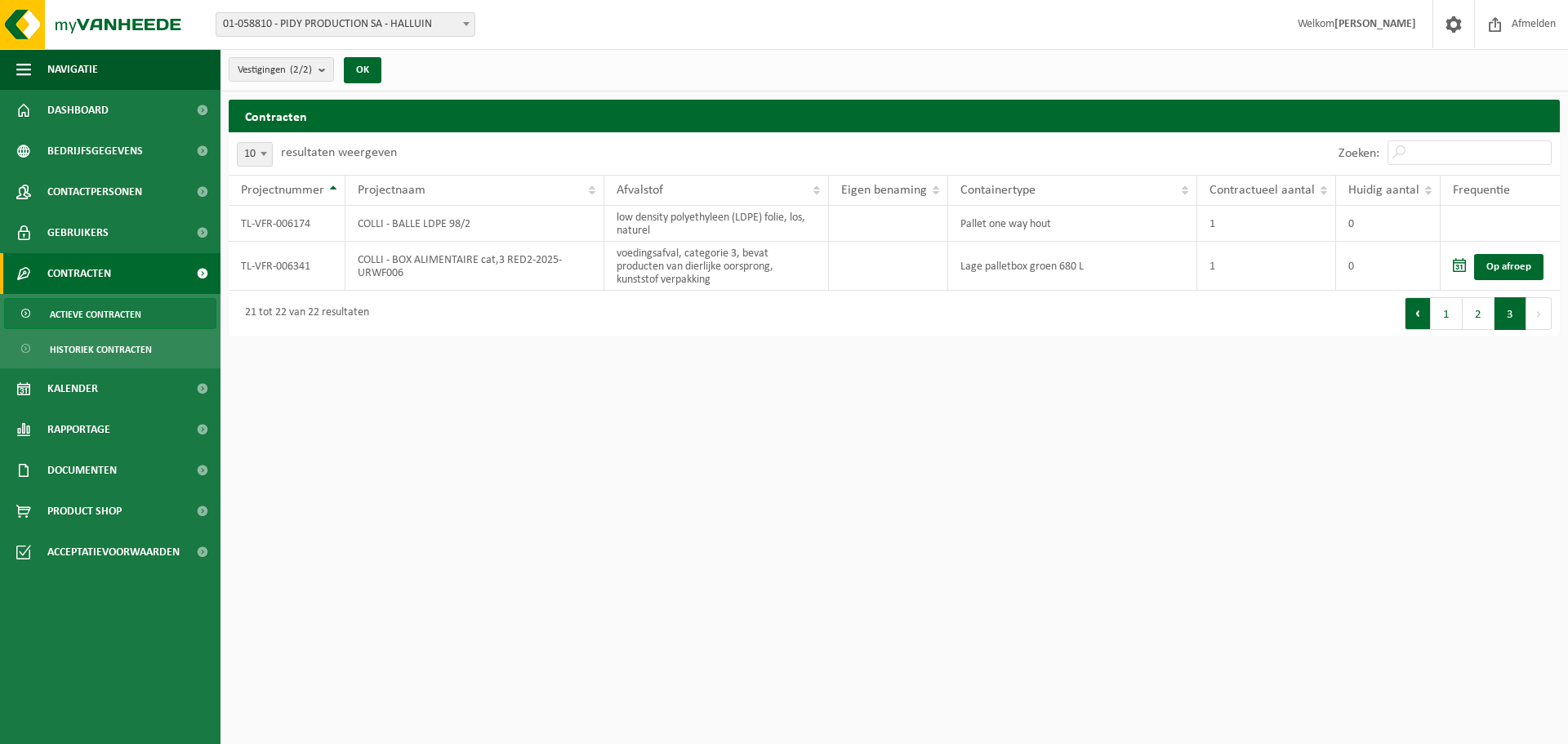
click at [1419, 314] on button "Vorige" at bounding box center [1417, 314] width 26 height 33
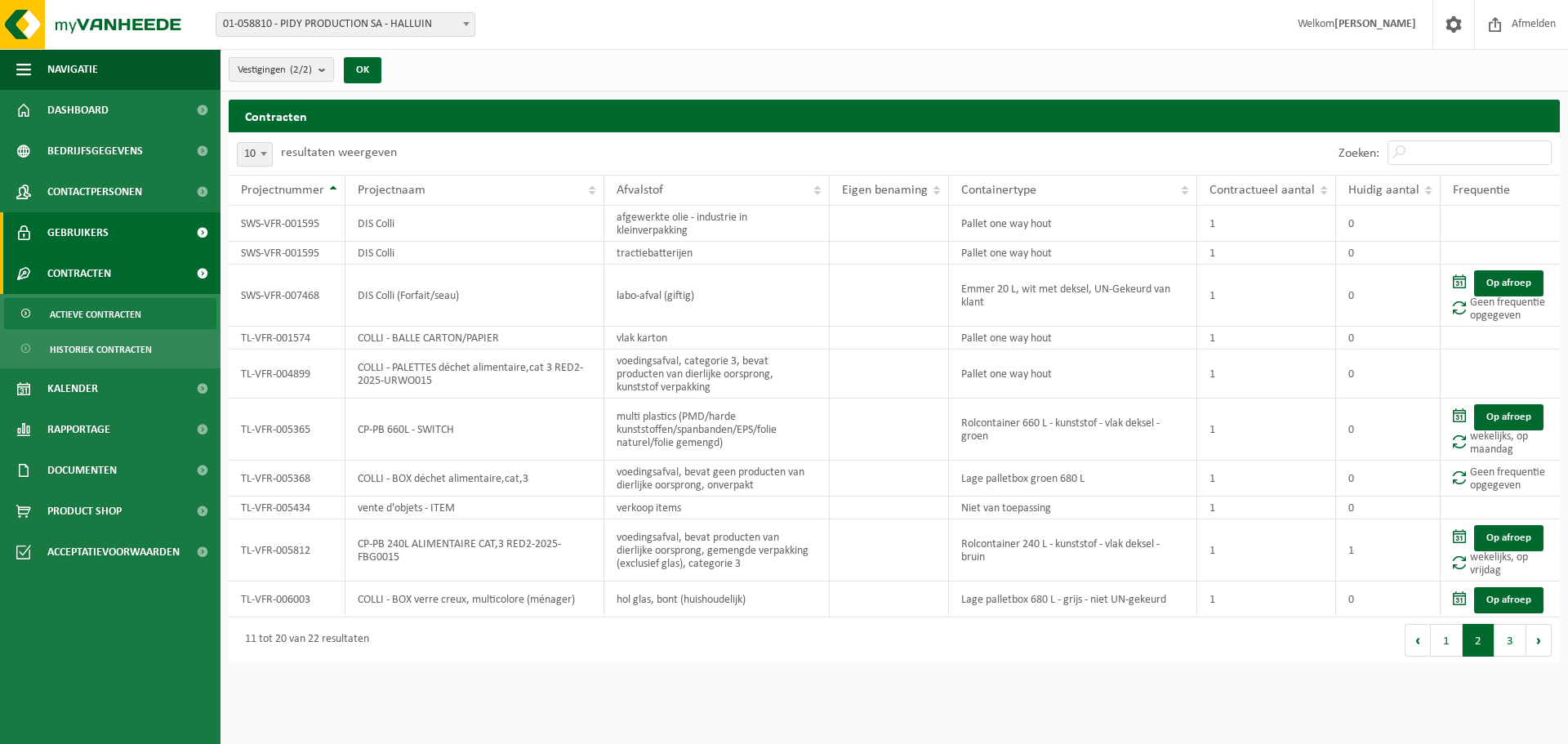
click at [199, 231] on span at bounding box center [202, 232] width 36 height 41
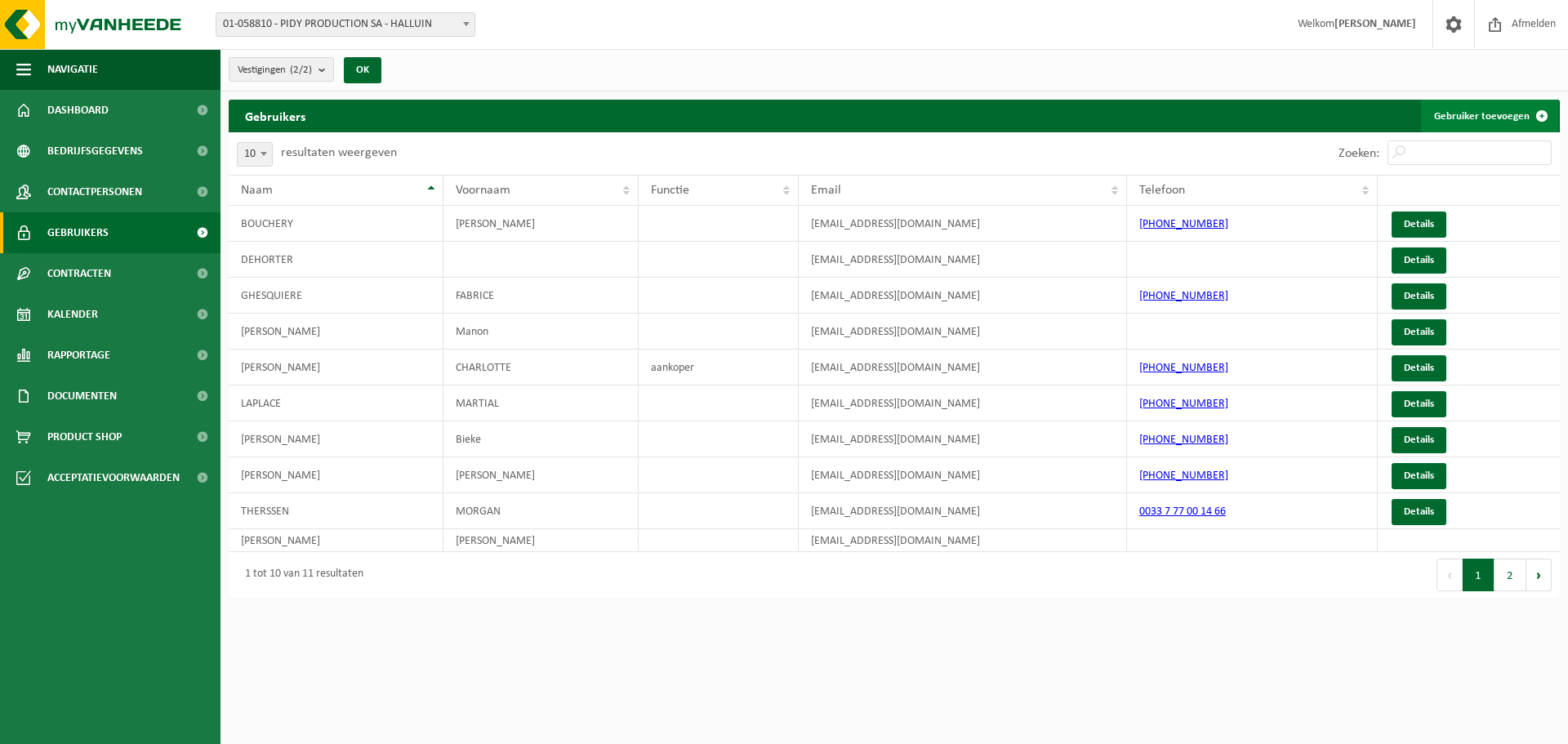
click at [1467, 108] on link "Gebruiker toevoegen" at bounding box center [1489, 116] width 137 height 33
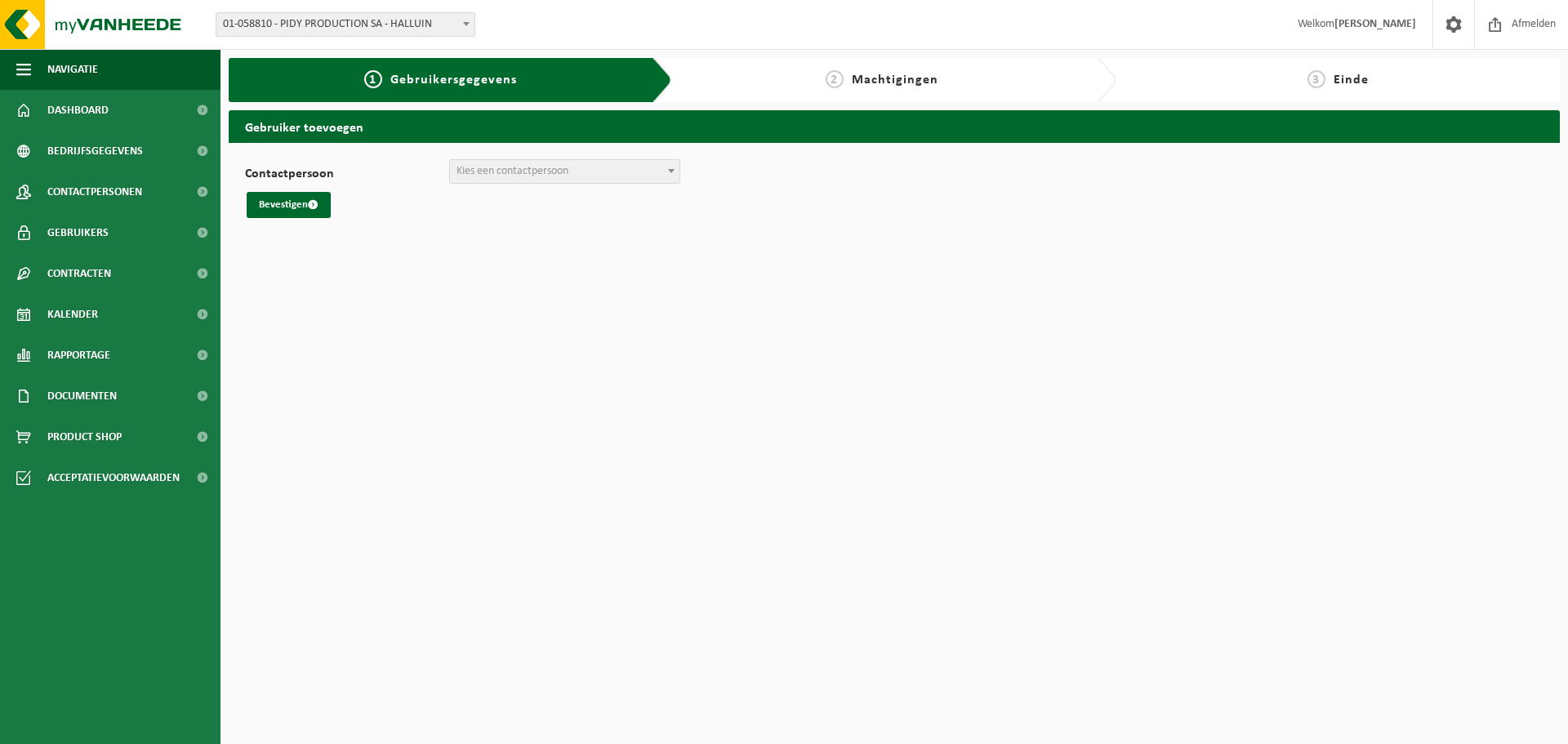
click at [1354, 85] on span "Einde" at bounding box center [1351, 81] width 36 height 13
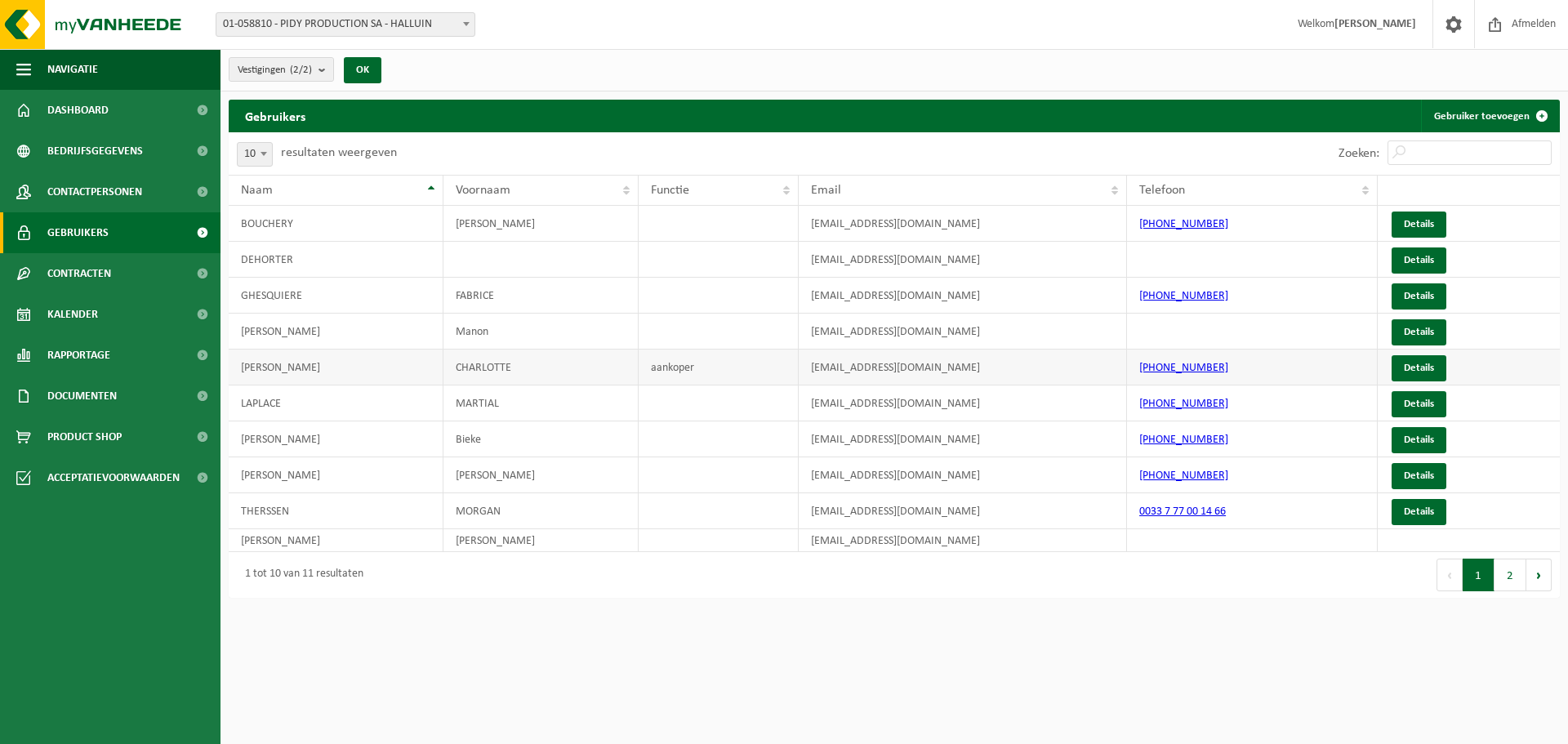
drag, startPoint x: 1414, startPoint y: 367, endPoint x: 700, endPoint y: 373, distance: 714.0
click at [700, 373] on td "aankoper" at bounding box center [719, 367] width 160 height 36
click at [294, 534] on td "Van den Broeck" at bounding box center [336, 541] width 215 height 23
click at [284, 30] on span "01-058810 - PIDY PRODUCTION SA - HALLUIN" at bounding box center [345, 25] width 258 height 23
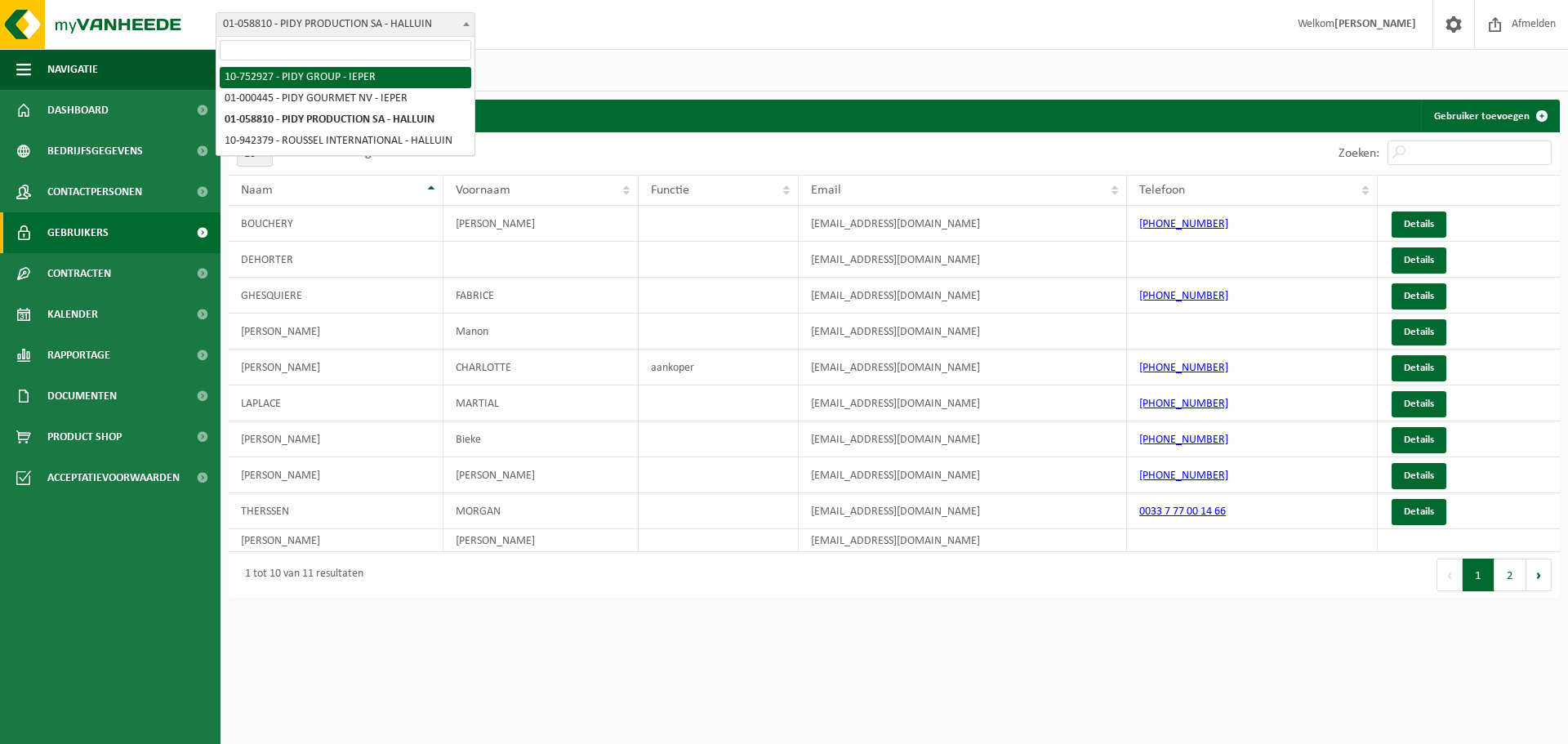
select select "7285"
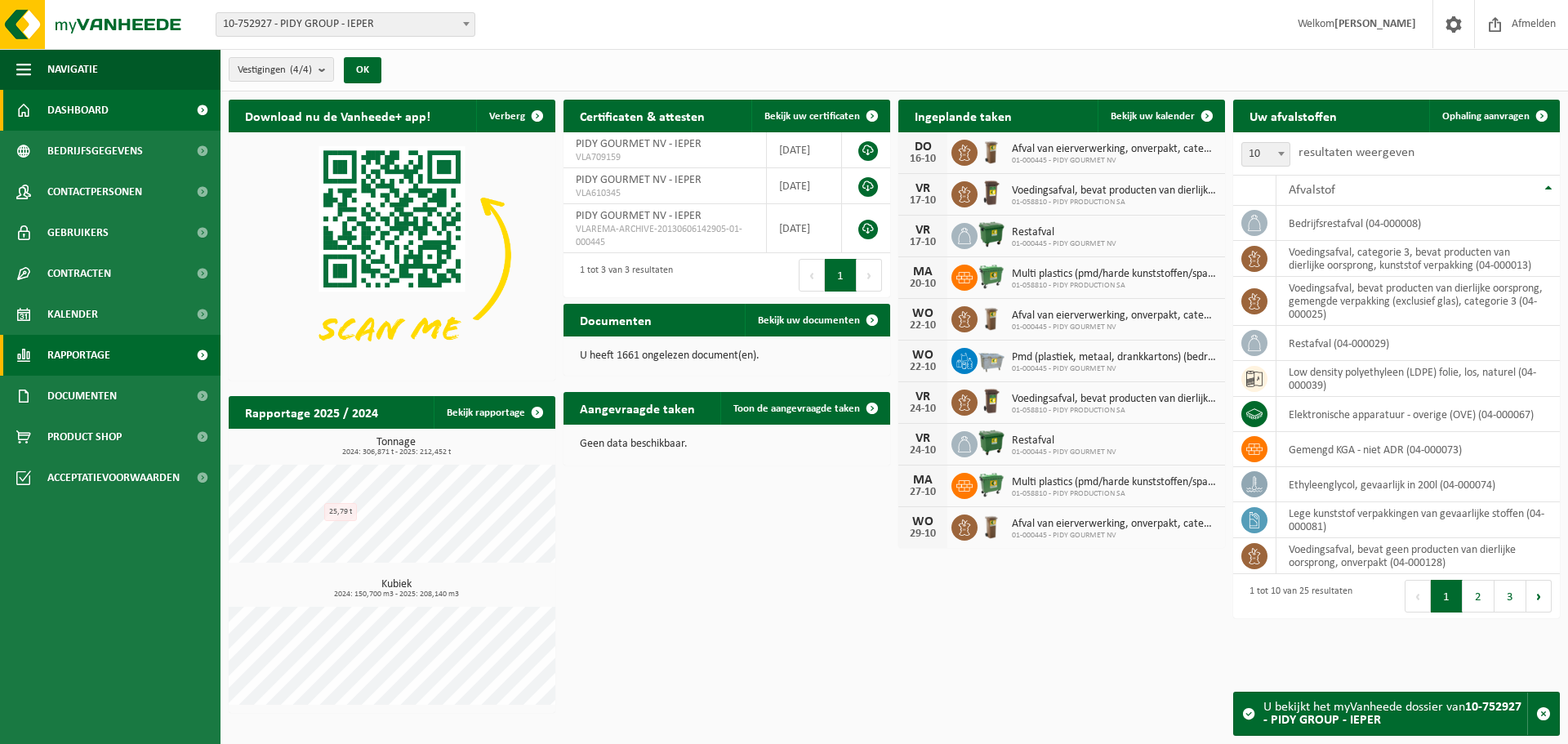
click at [205, 351] on span at bounding box center [202, 355] width 36 height 41
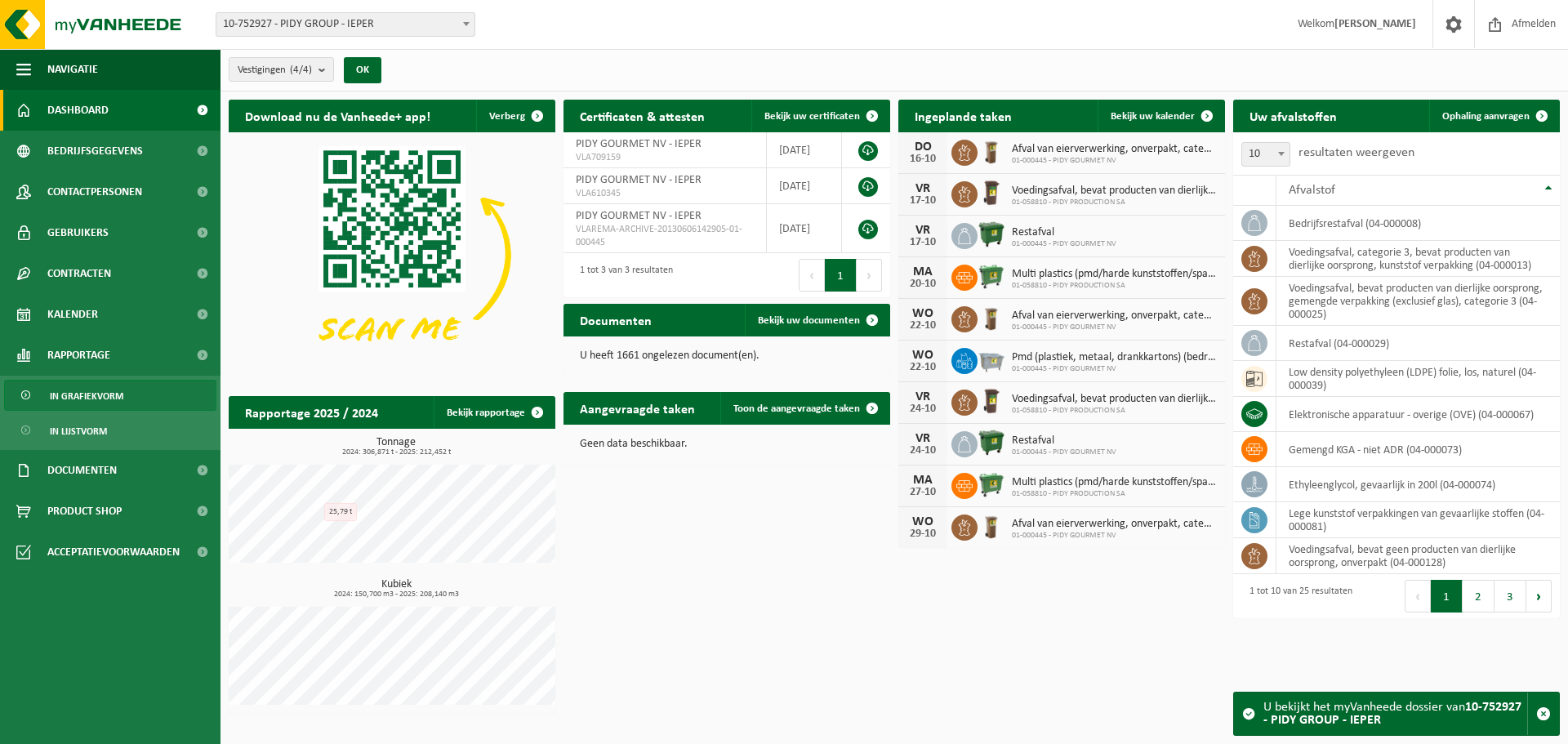
click at [102, 398] on span "In grafiekvorm" at bounding box center [86, 396] width 74 height 31
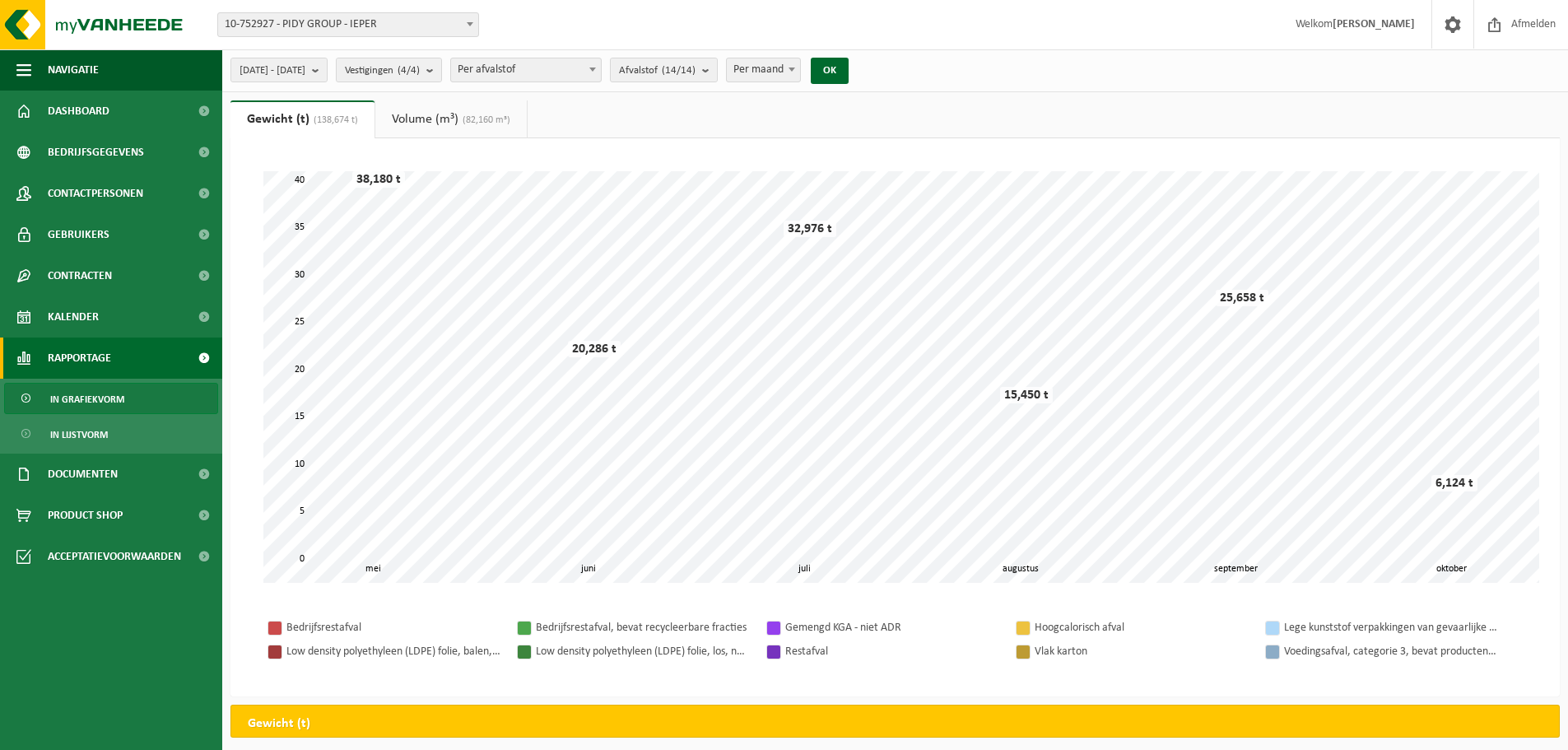
click at [429, 115] on link "Volume (m³) (82,160 m³)" at bounding box center [451, 119] width 152 height 38
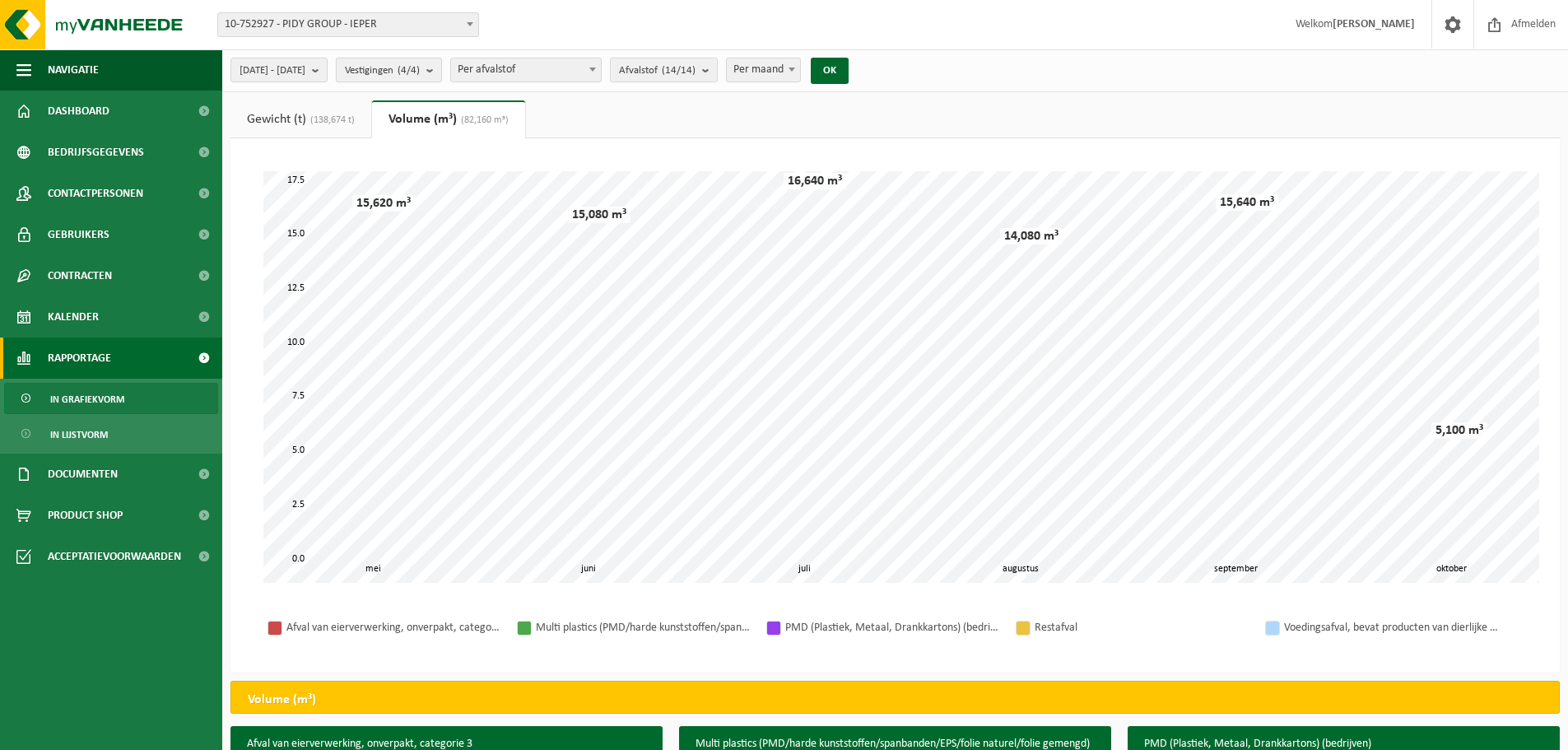
click at [441, 69] on b "submit" at bounding box center [433, 70] width 15 height 23
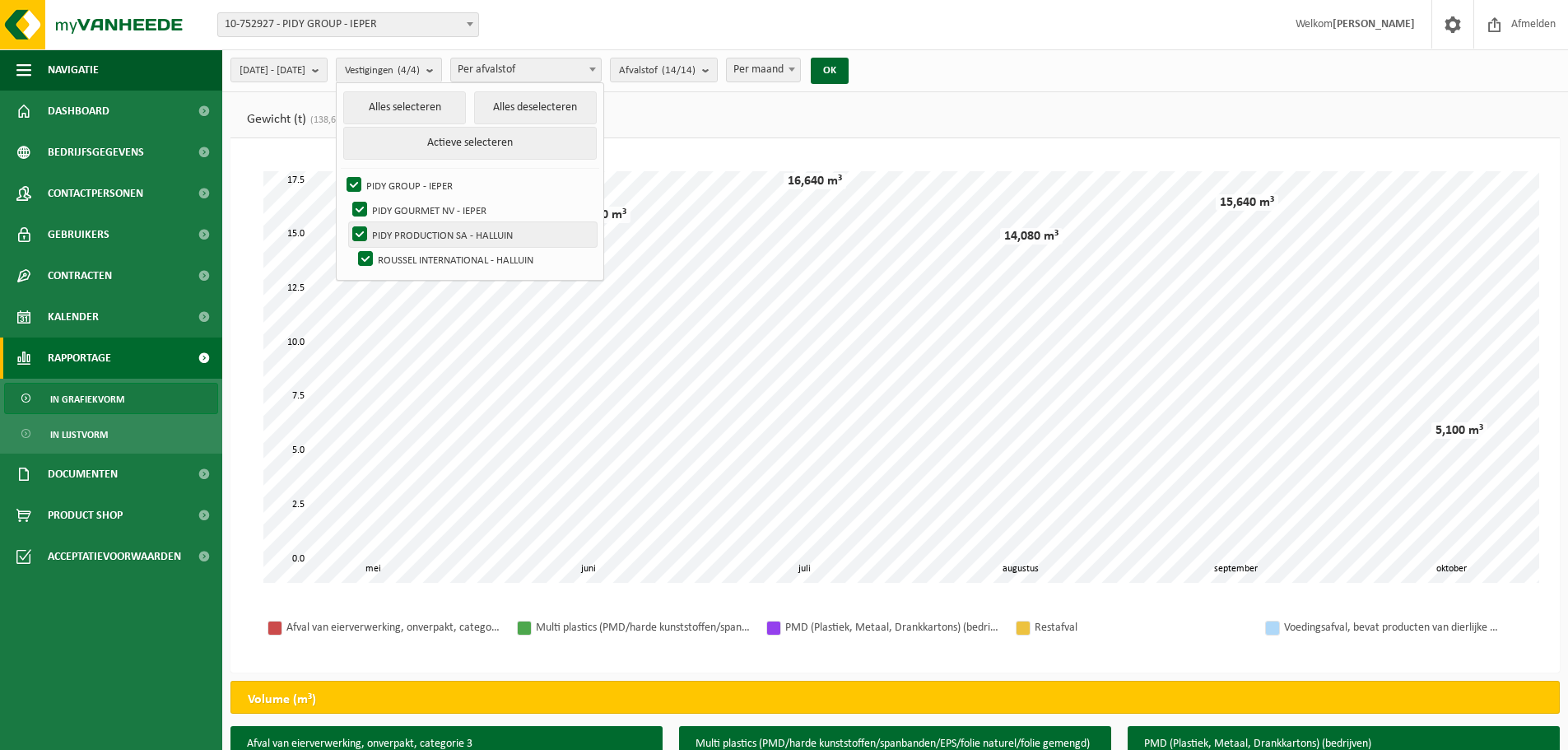
click at [402, 236] on label "PIDY PRODUCTION SA - HALLUIN" at bounding box center [473, 235] width 248 height 25
click at [346, 223] on input "PIDY PRODUCTION SA - HALLUIN" at bounding box center [345, 222] width 1 height 1
checkbox input "false"
click at [411, 259] on label "ROUSSEL INTERNATIONAL - HALLUIN" at bounding box center [476, 259] width 242 height 25
click at [352, 247] on input "ROUSSEL INTERNATIONAL - HALLUIN" at bounding box center [351, 246] width 1 height 1
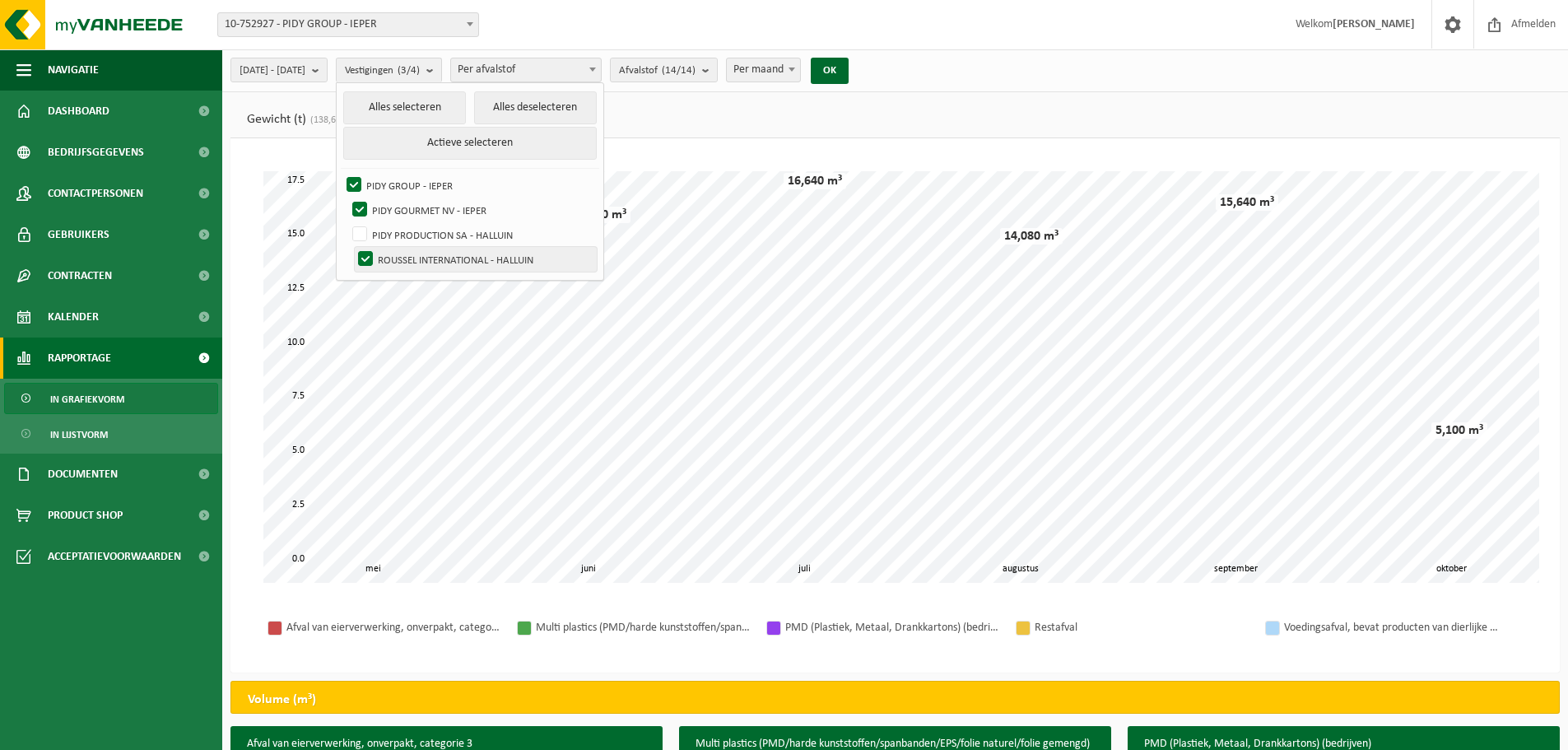
checkbox input "false"
click at [716, 110] on ul "Gewicht (t) (138,674 t) Volume (m³) (82,160 m³)" at bounding box center [895, 119] width 1330 height 38
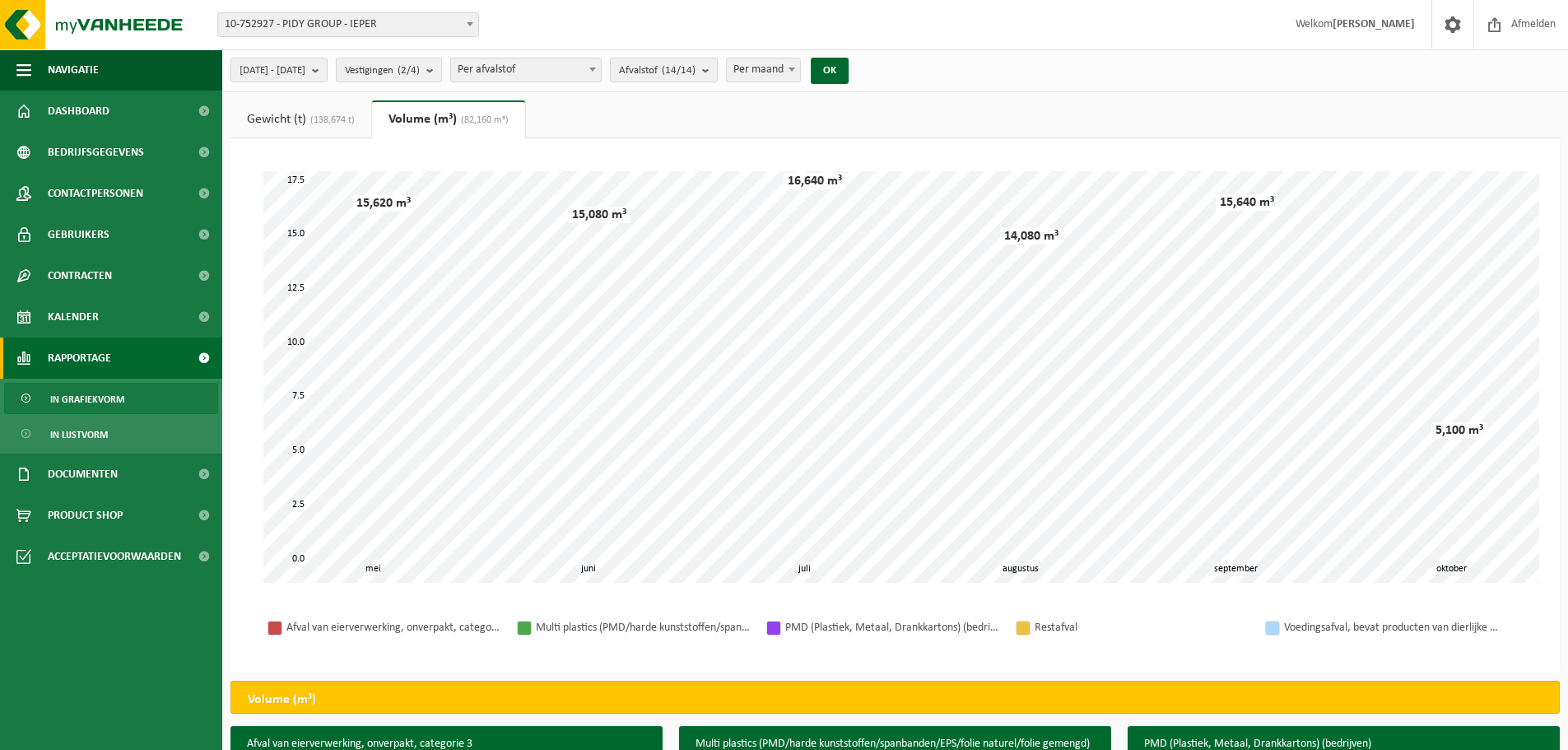
click at [800, 64] on span "Per maand" at bounding box center [764, 70] width 74 height 23
select select "3"
click at [848, 71] on button "OK" at bounding box center [829, 71] width 38 height 26
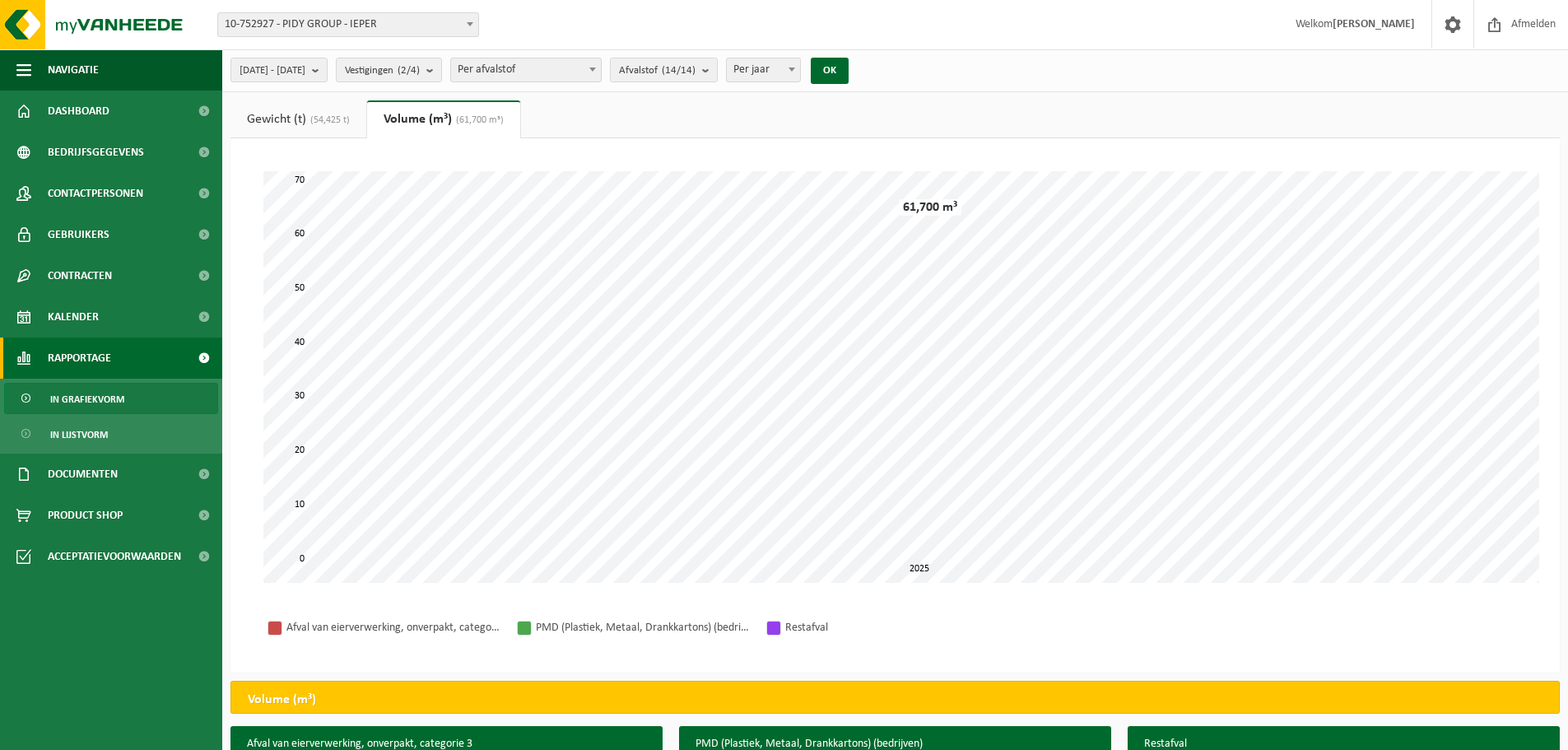
click at [291, 114] on link "Gewicht (t) (54,425 t)" at bounding box center [298, 119] width 135 height 38
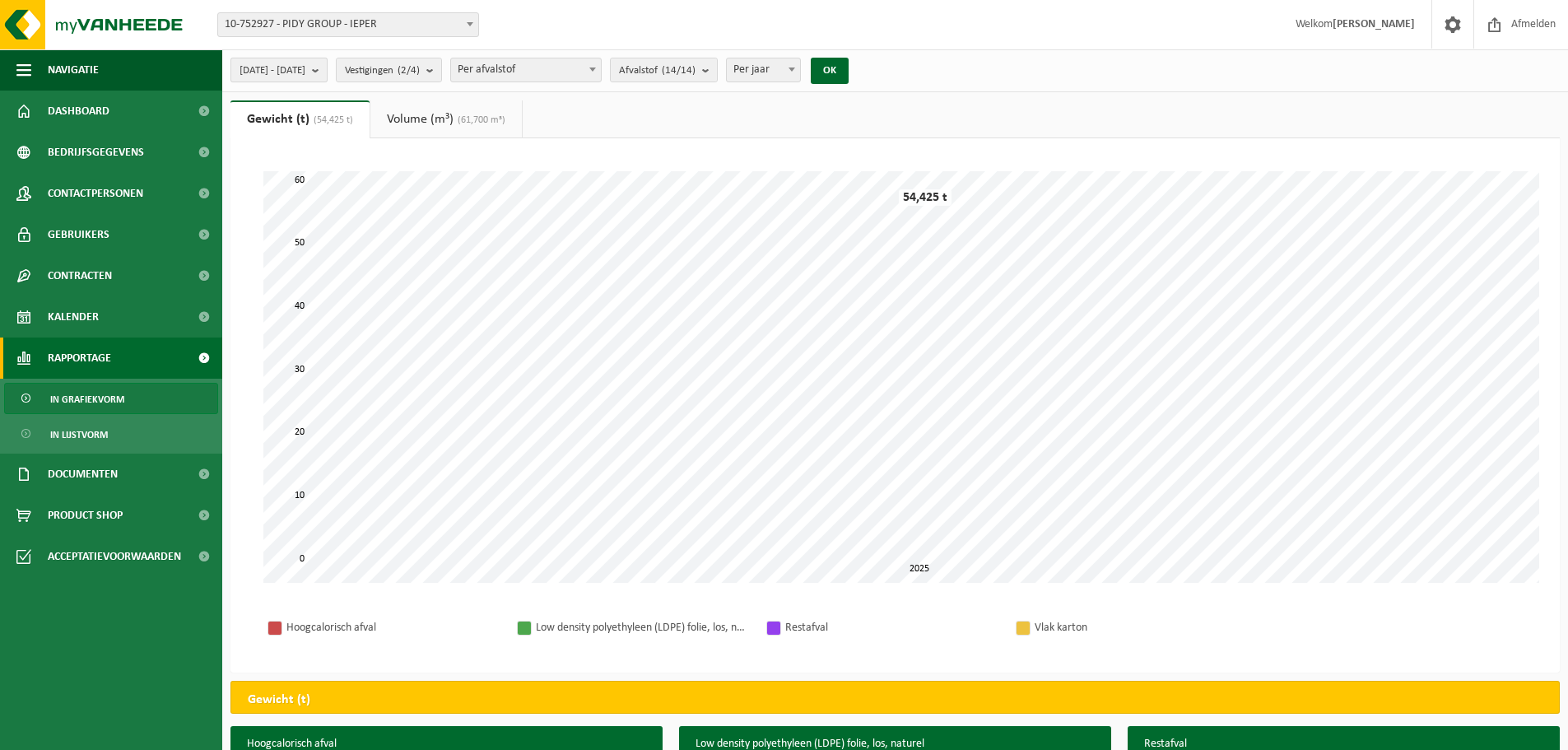
click at [306, 69] on span "2025-05-01 - 2025-10-14" at bounding box center [273, 71] width 66 height 25
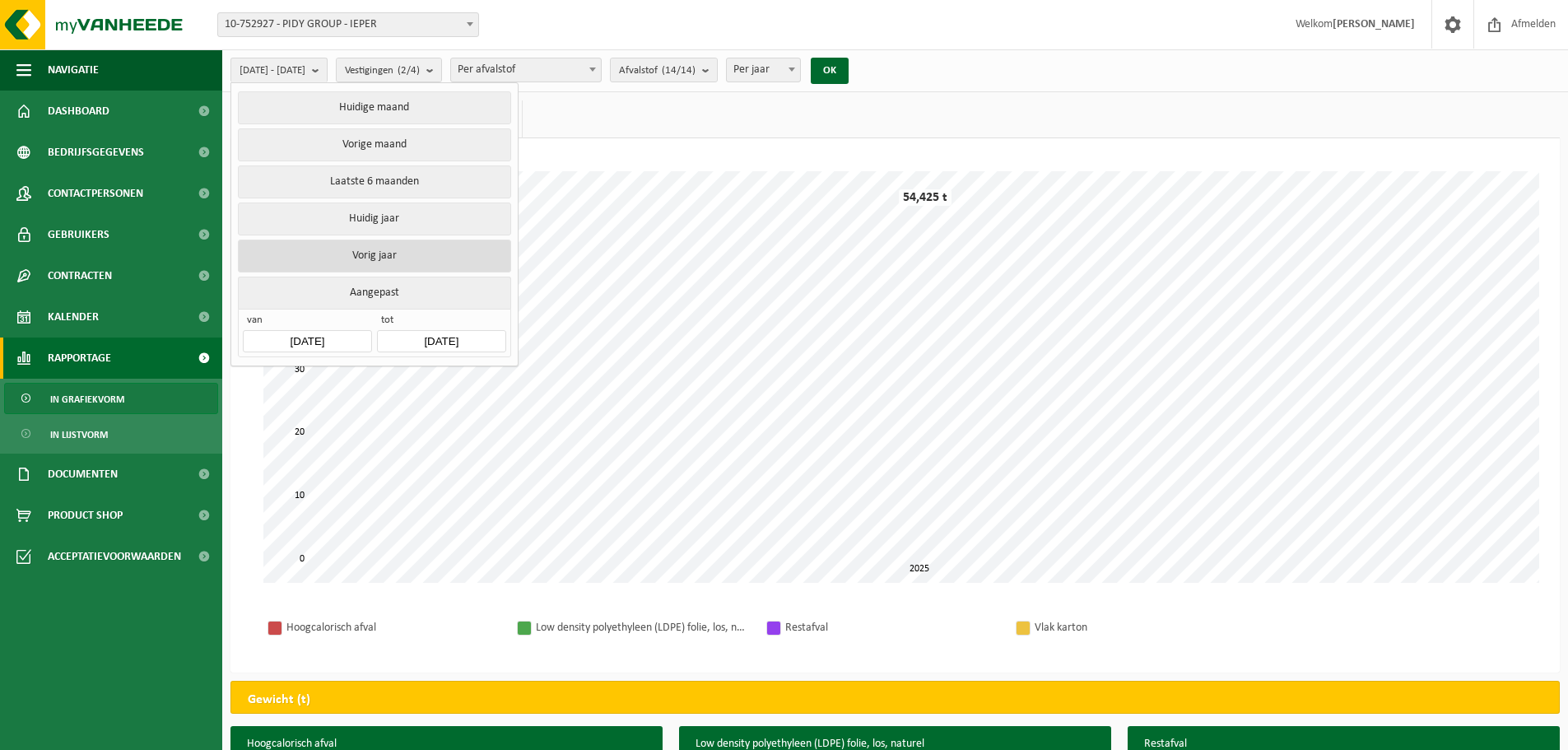
click at [379, 250] on button "Vorig jaar" at bounding box center [374, 256] width 273 height 33
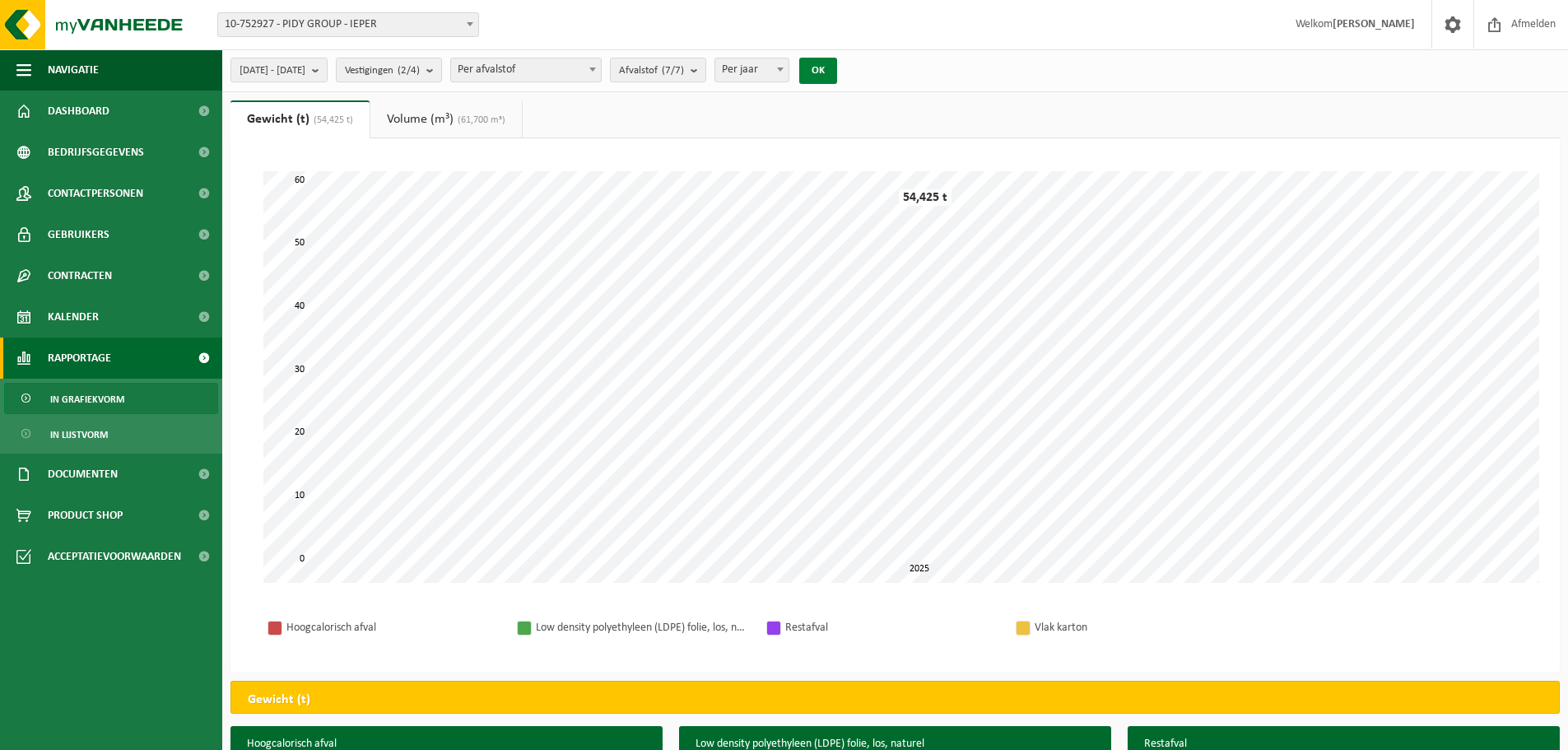
click at [838, 67] on button "OK" at bounding box center [817, 71] width 38 height 26
click at [600, 70] on span "Per afvalstof" at bounding box center [525, 70] width 150 height 23
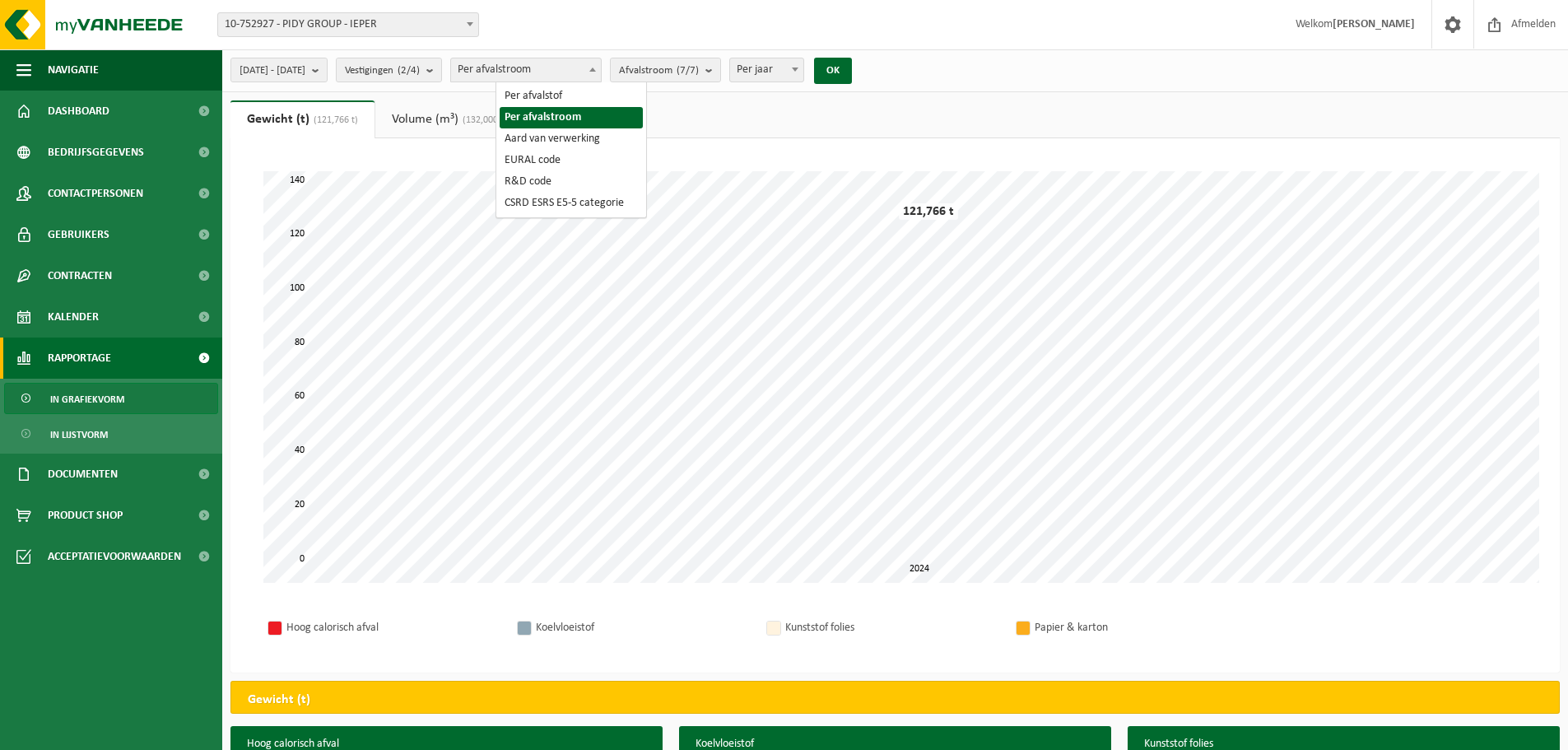
click at [601, 69] on span at bounding box center [592, 69] width 16 height 21
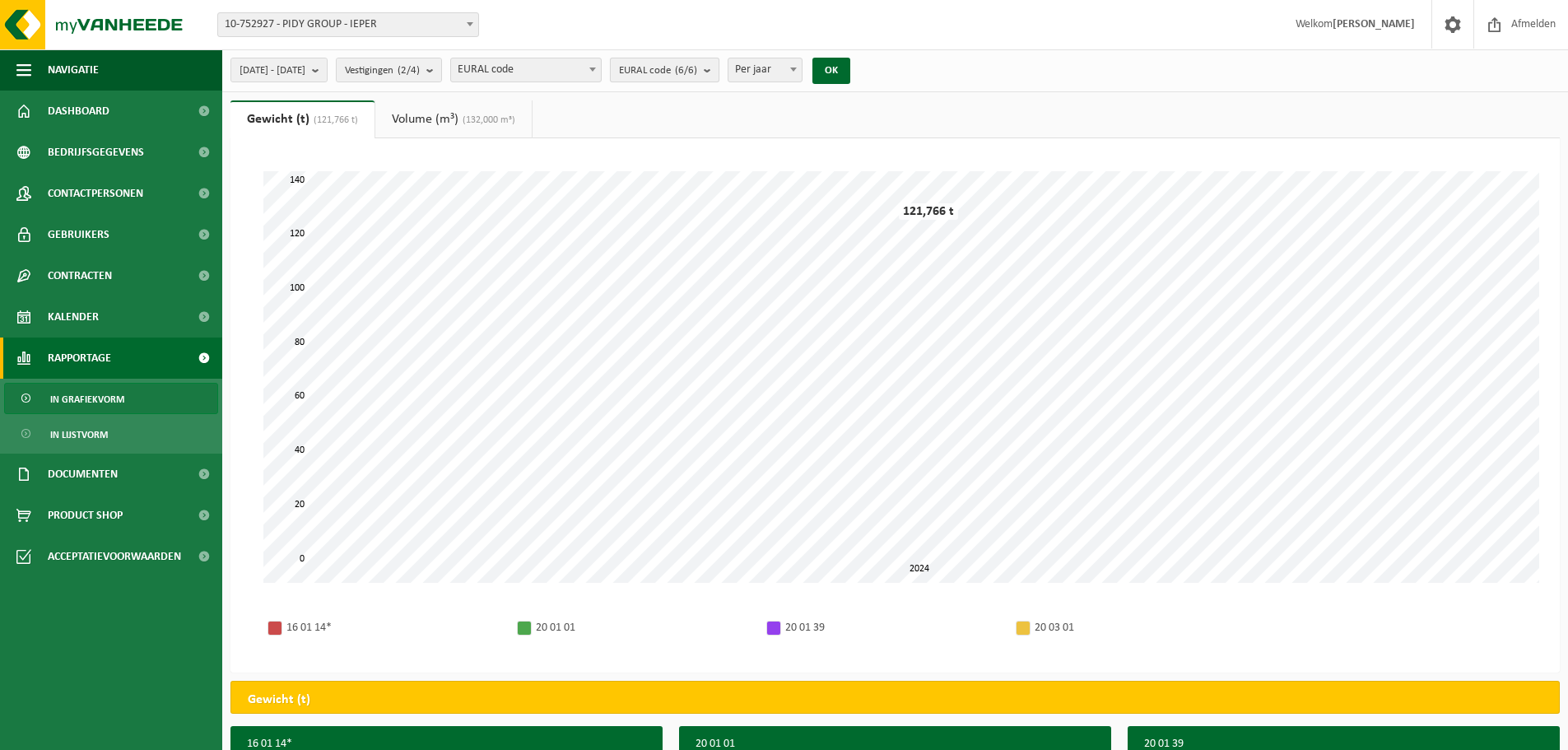
click at [697, 65] on count "(6/6)" at bounding box center [686, 70] width 22 height 11
click at [601, 67] on span "EURAL code" at bounding box center [525, 70] width 150 height 23
select select "8"
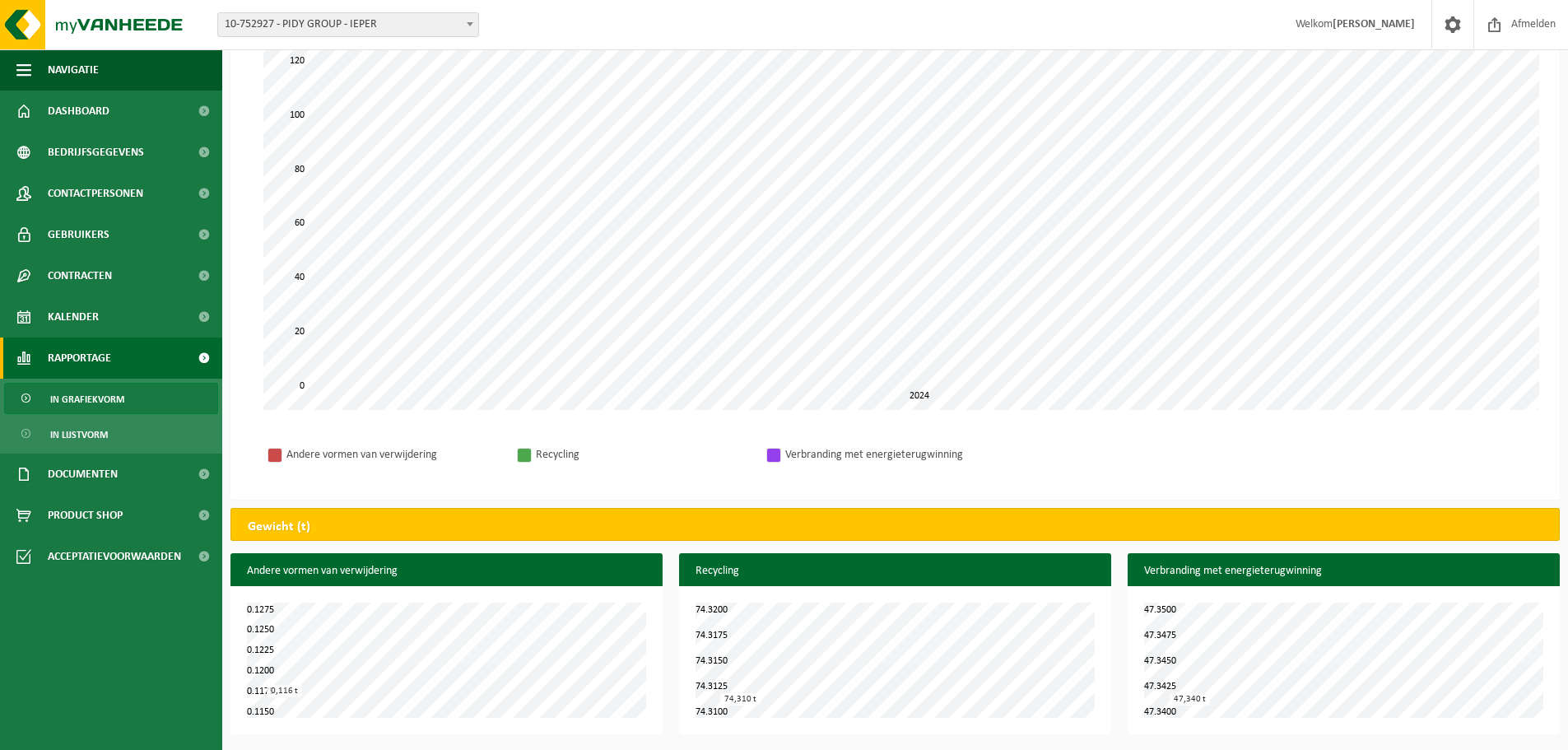
click at [1333, 28] on strong "[PERSON_NAME]" at bounding box center [1374, 24] width 82 height 13
click at [1519, 20] on span "Afmelden" at bounding box center [1533, 24] width 52 height 48
